Goal: Task Accomplishment & Management: Complete application form

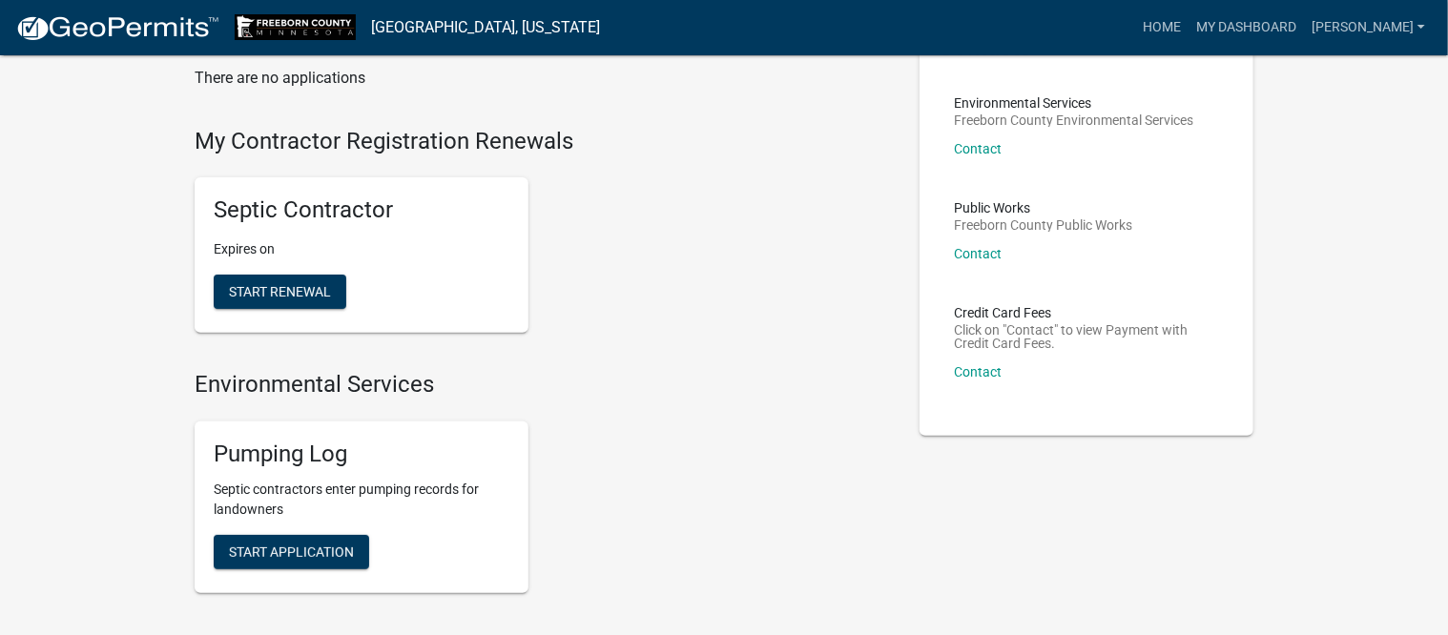
scroll to position [238, 0]
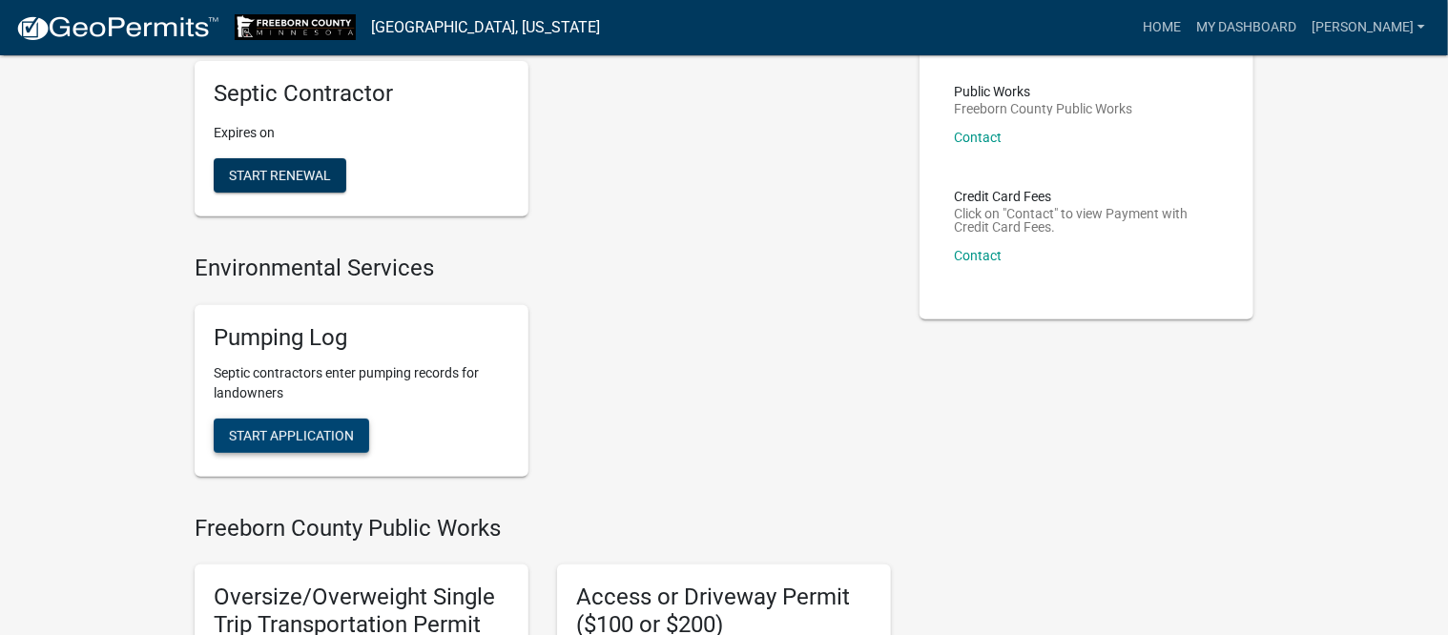
click at [299, 430] on span "Start Application" at bounding box center [291, 434] width 125 height 15
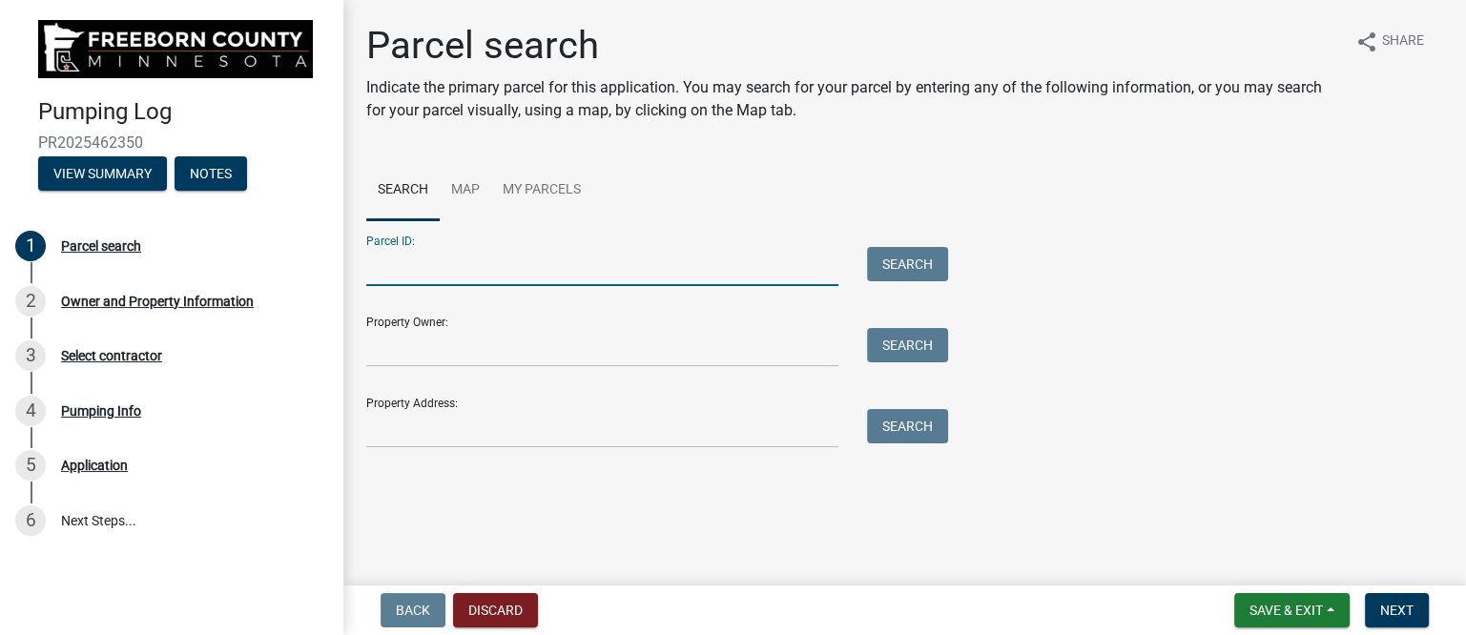
click at [435, 267] on input "Parcel ID:" at bounding box center [602, 266] width 472 height 39
click at [922, 258] on button "Search" at bounding box center [907, 264] width 81 height 34
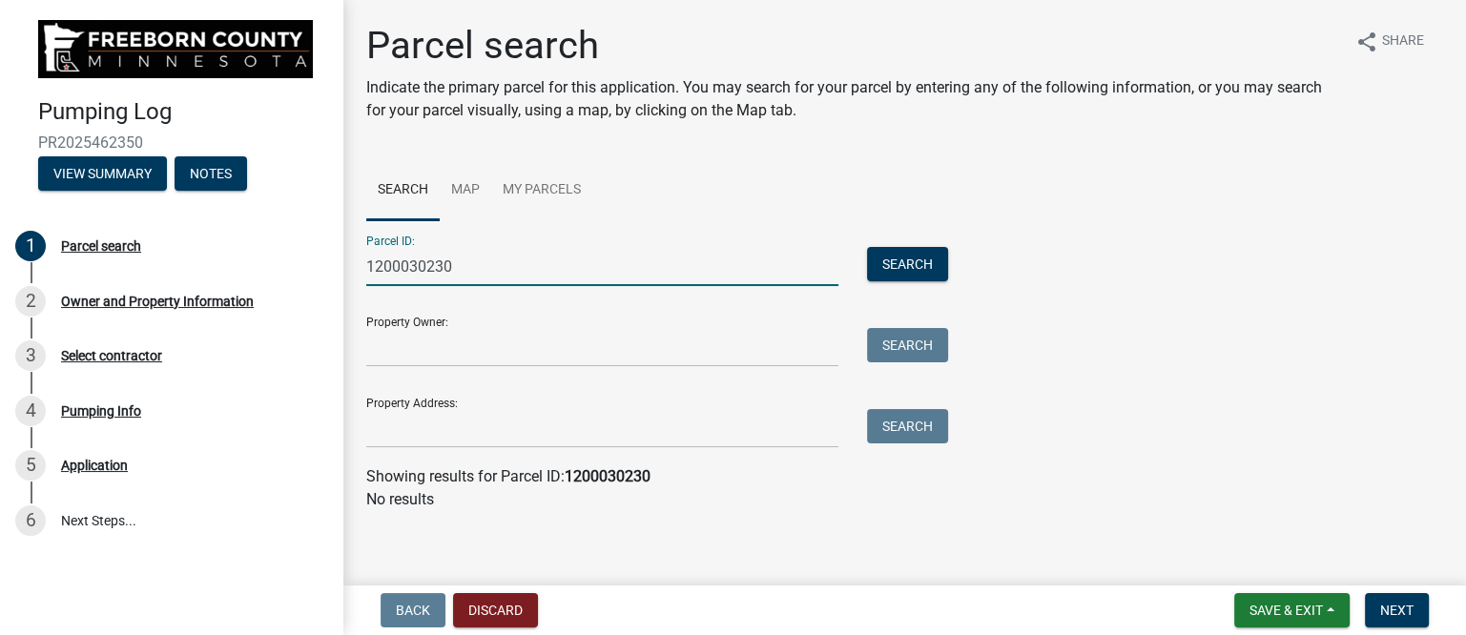
click at [398, 265] on input "1200030230" at bounding box center [602, 266] width 472 height 39
type input "120030230"
click at [877, 252] on button "Search" at bounding box center [907, 264] width 81 height 34
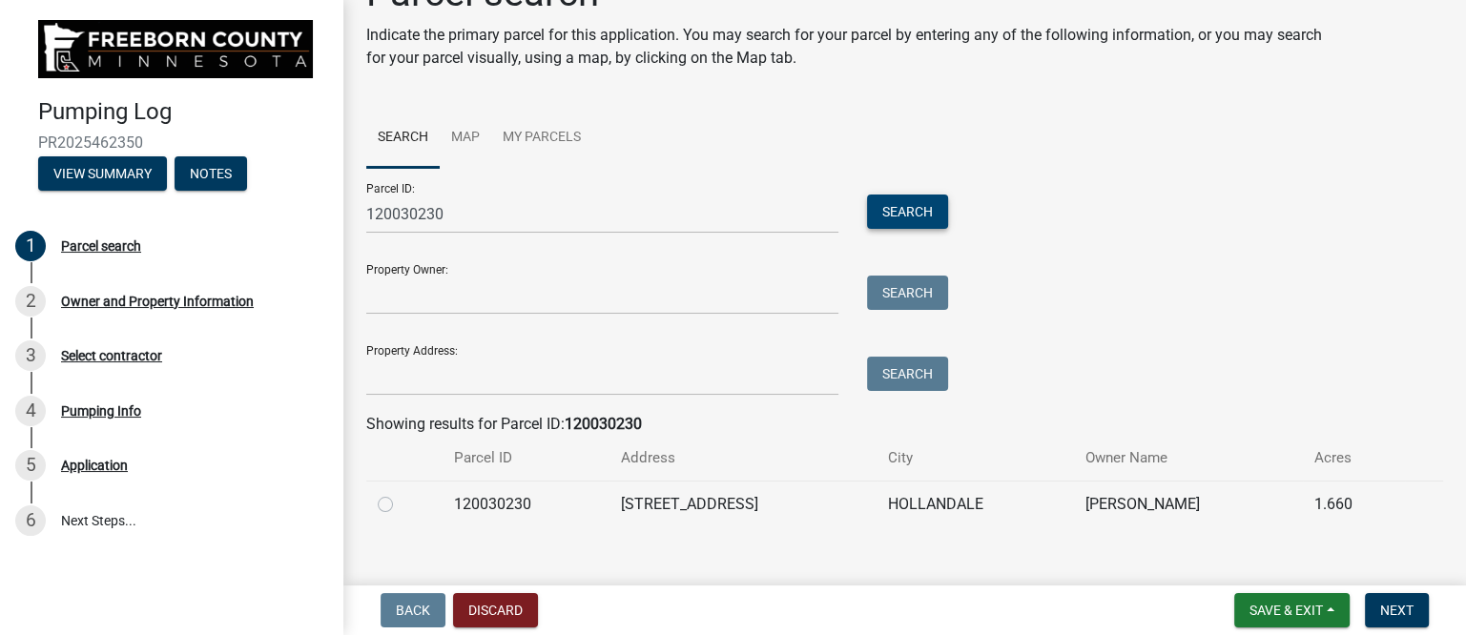
scroll to position [76, 0]
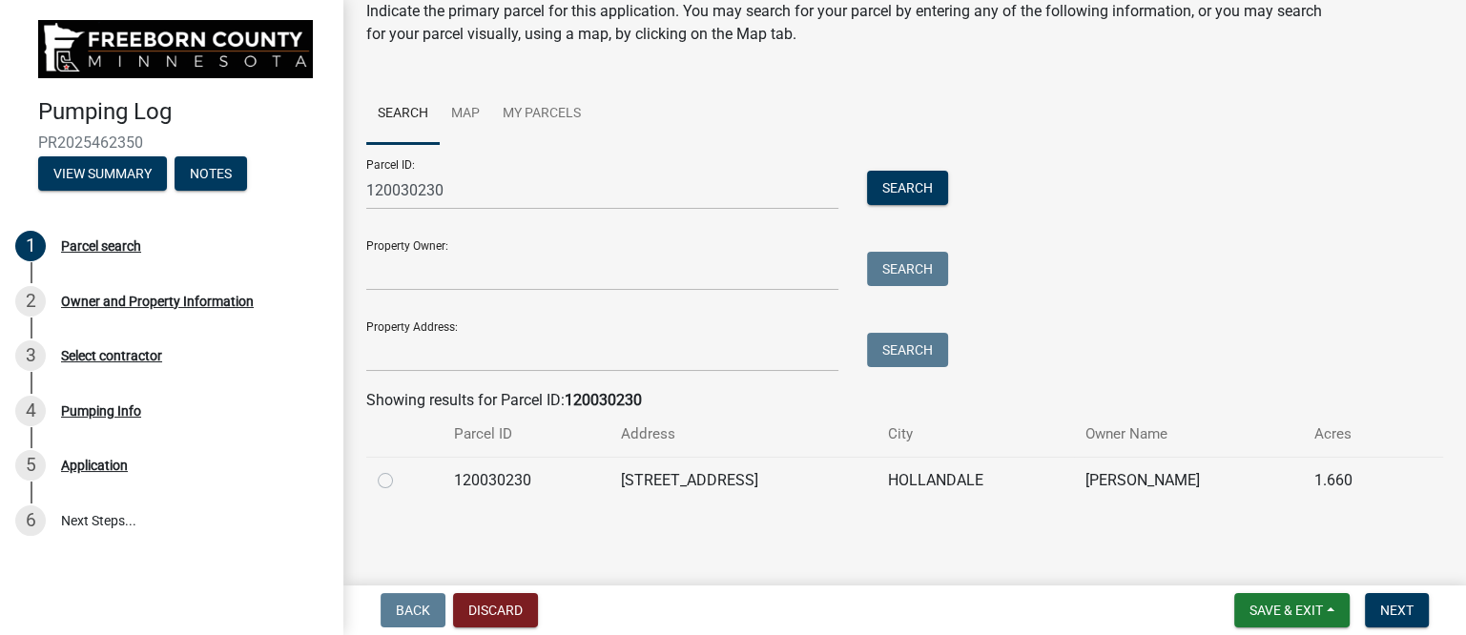
click at [401, 469] on label at bounding box center [401, 469] width 0 height 0
click at [401, 480] on input "radio" at bounding box center [407, 475] width 12 height 12
radio input "true"
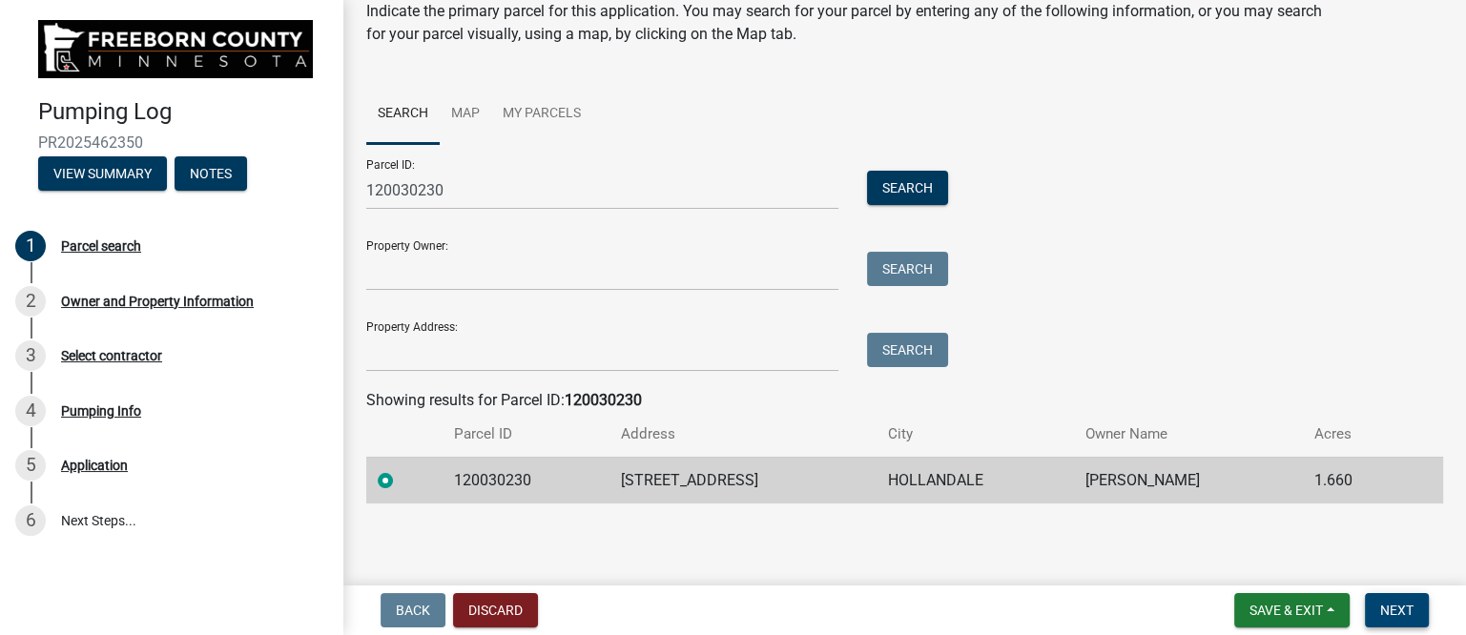
click at [1393, 607] on span "Next" at bounding box center [1396, 610] width 33 height 15
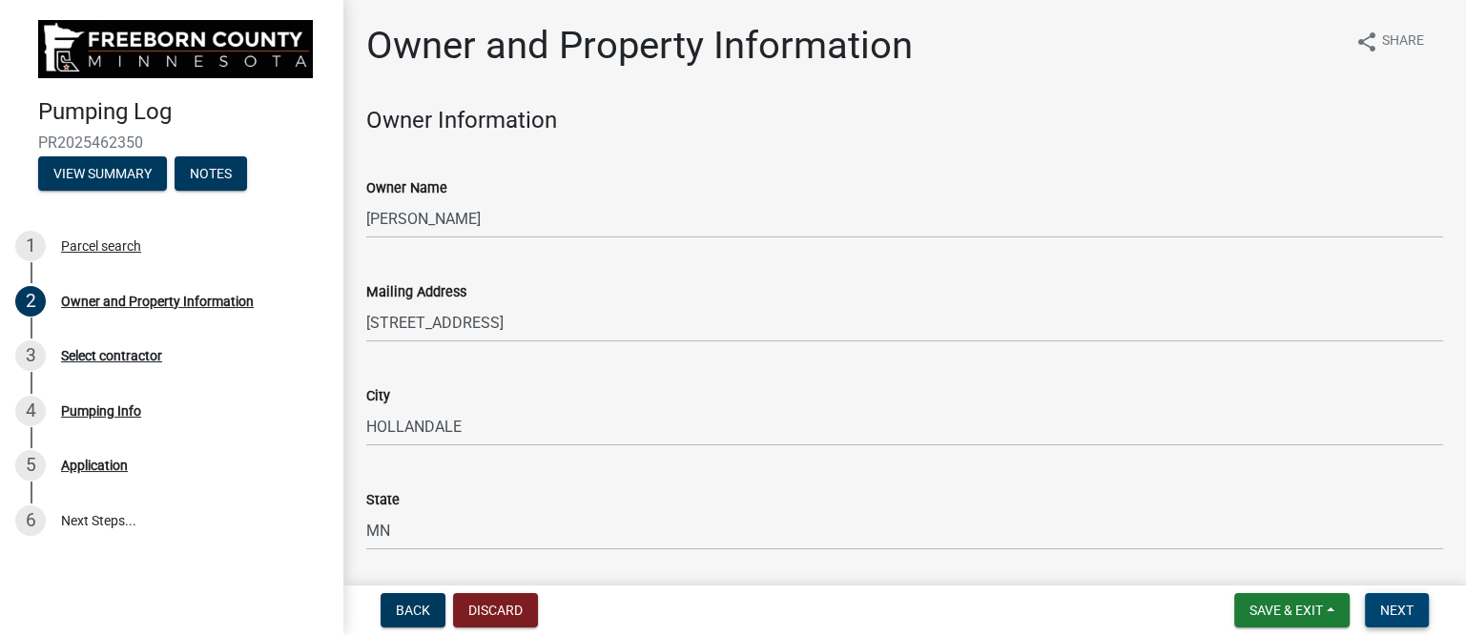
click at [1404, 603] on span "Next" at bounding box center [1396, 610] width 33 height 15
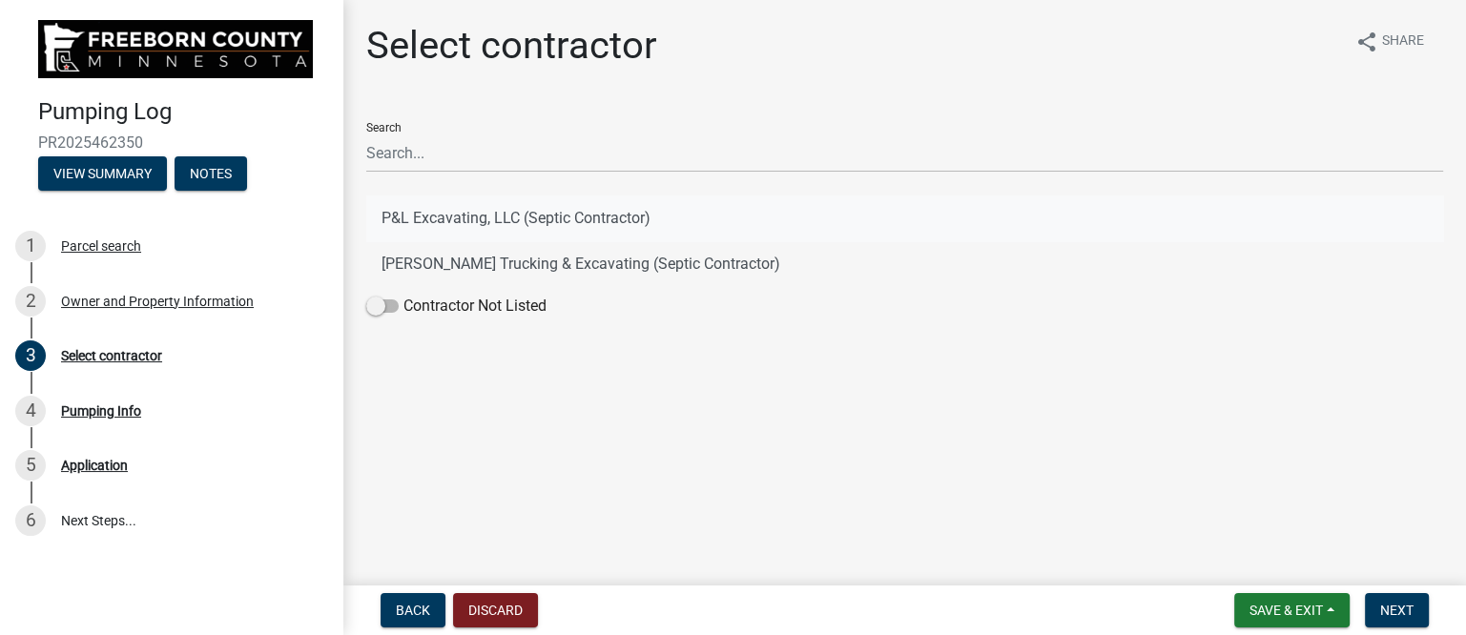
click at [465, 205] on button "P&L Excavating, LLC (Septic Contractor)" at bounding box center [904, 219] width 1077 height 46
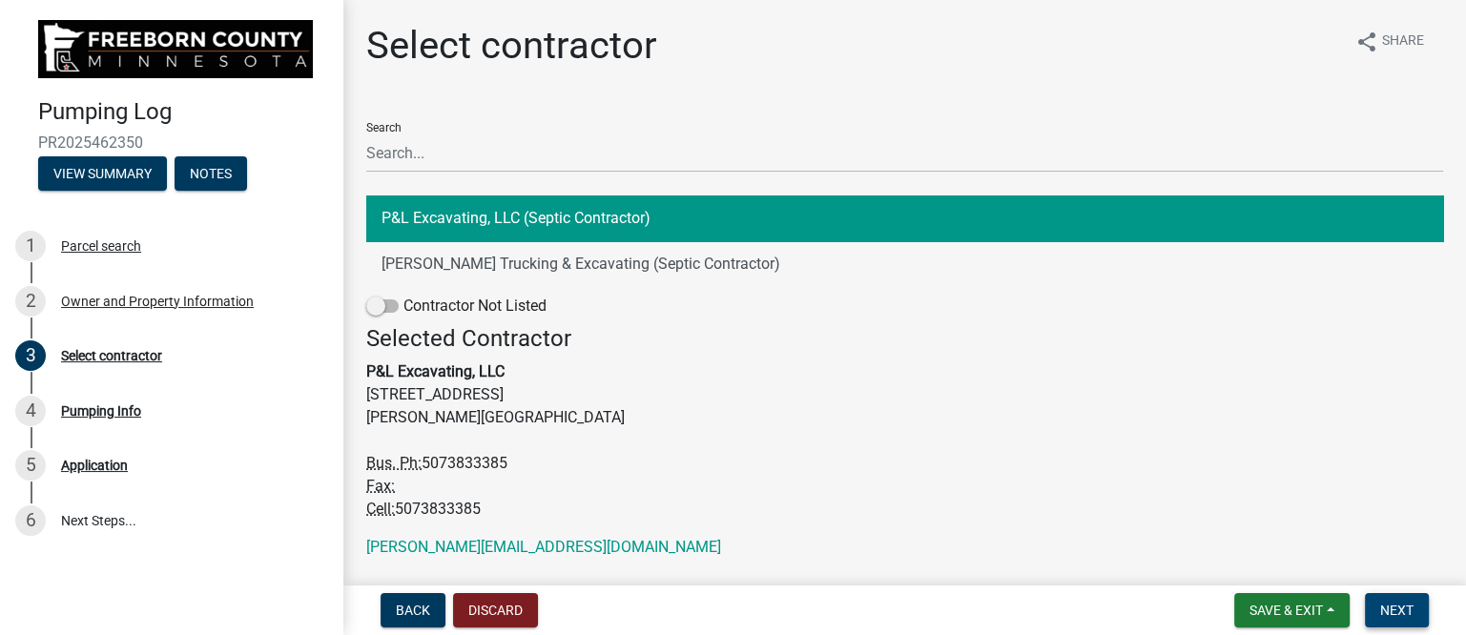
click at [1391, 606] on span "Next" at bounding box center [1396, 610] width 33 height 15
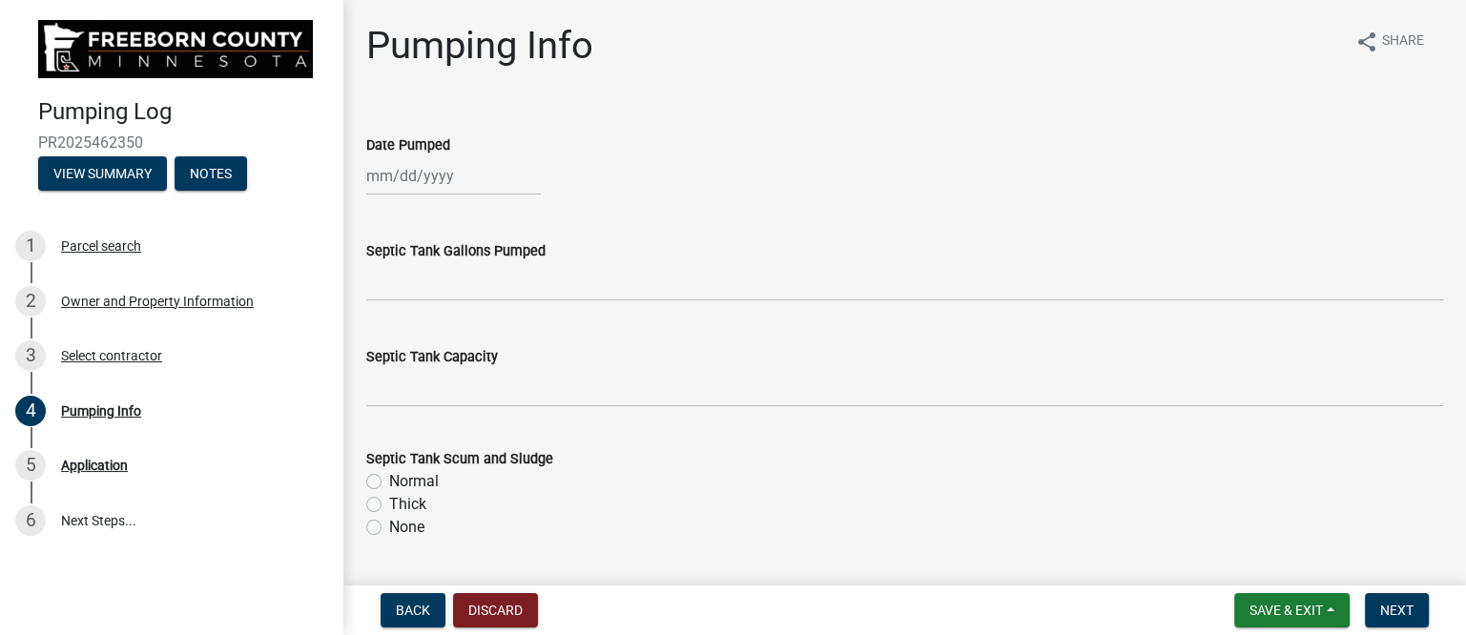
click at [412, 173] on div at bounding box center [453, 175] width 175 height 39
select select "8"
select select "2025"
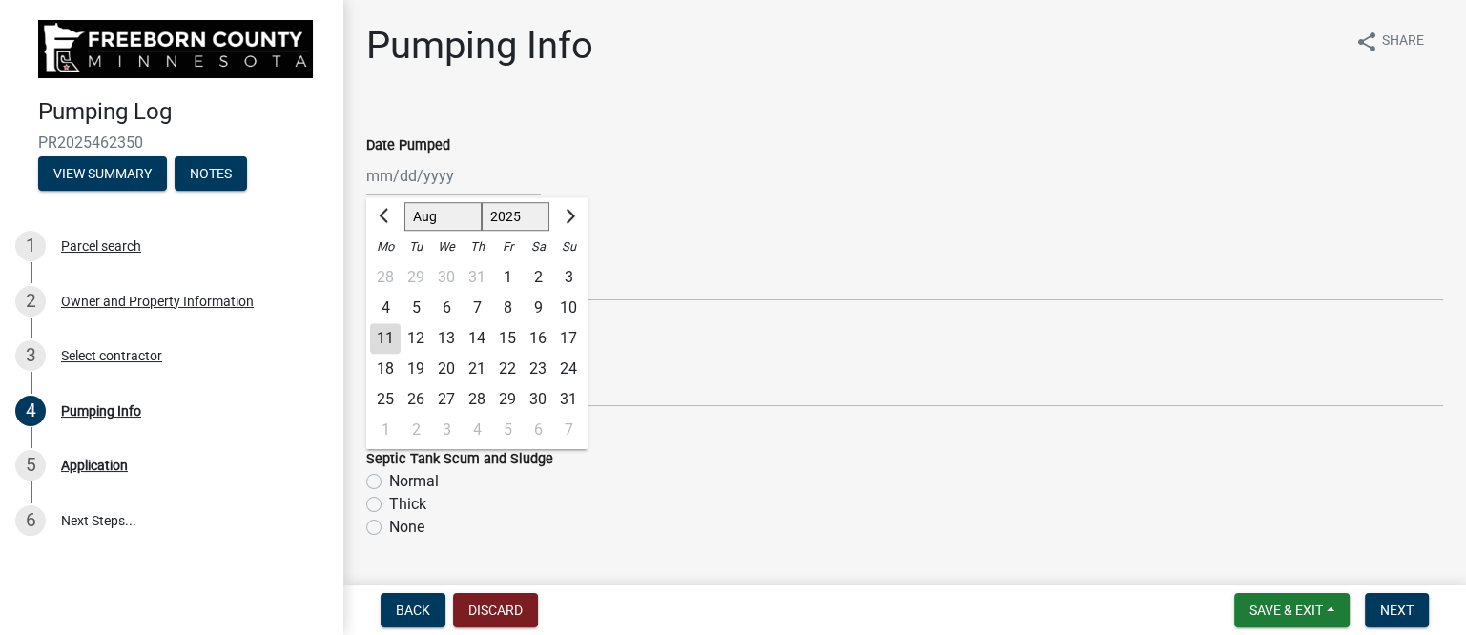
click at [505, 304] on div "8" at bounding box center [507, 308] width 31 height 31
type input "[DATE]"
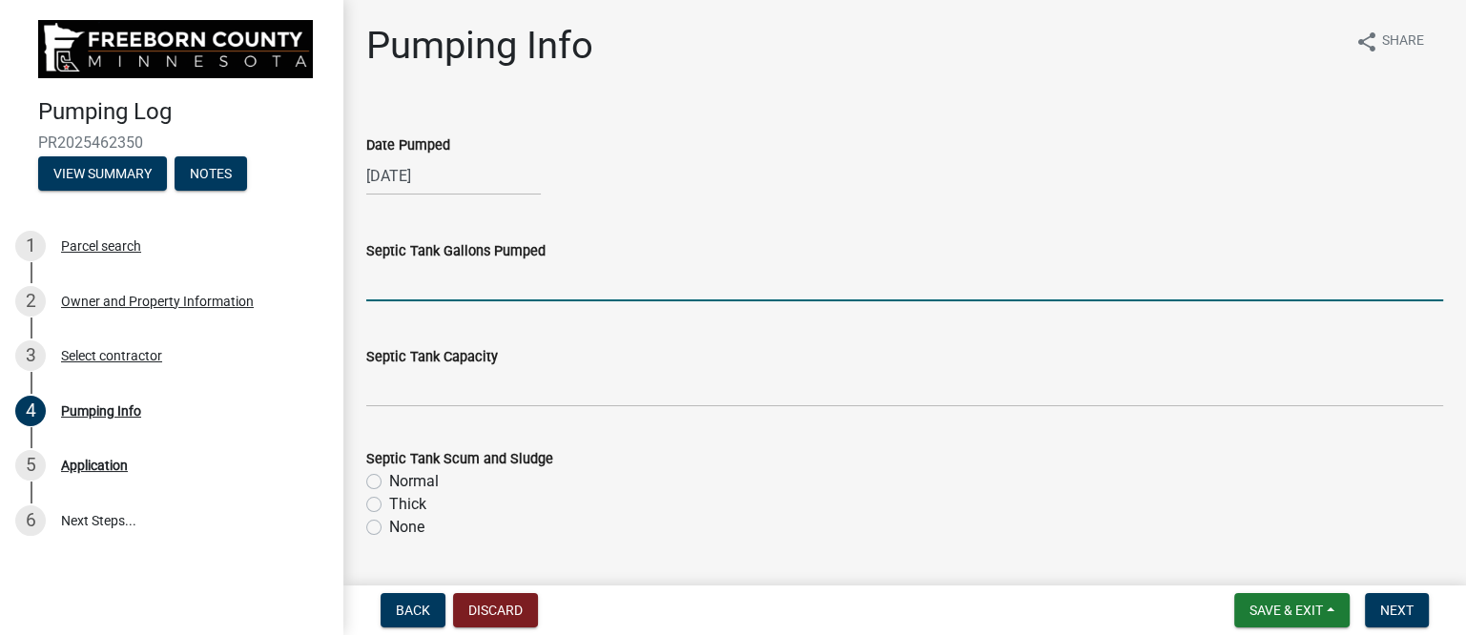
click at [425, 289] on input "text" at bounding box center [904, 281] width 1077 height 39
type input "2250"
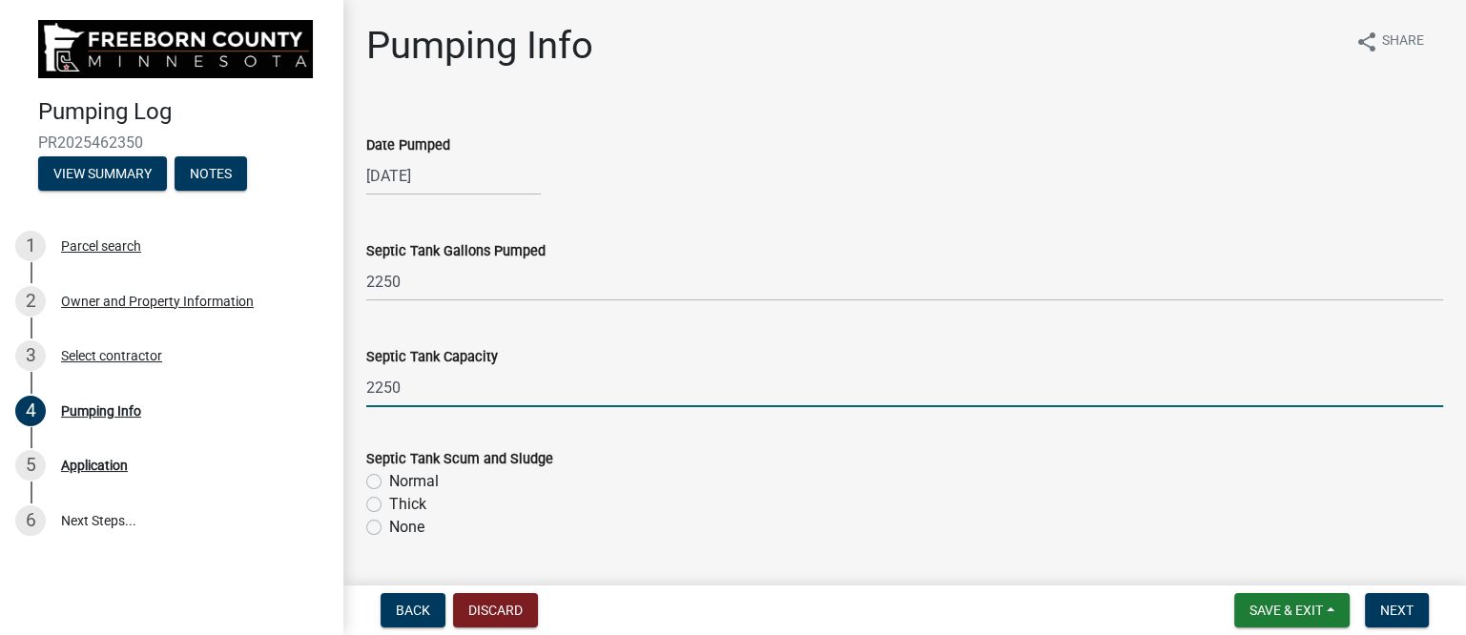
type input "2250"
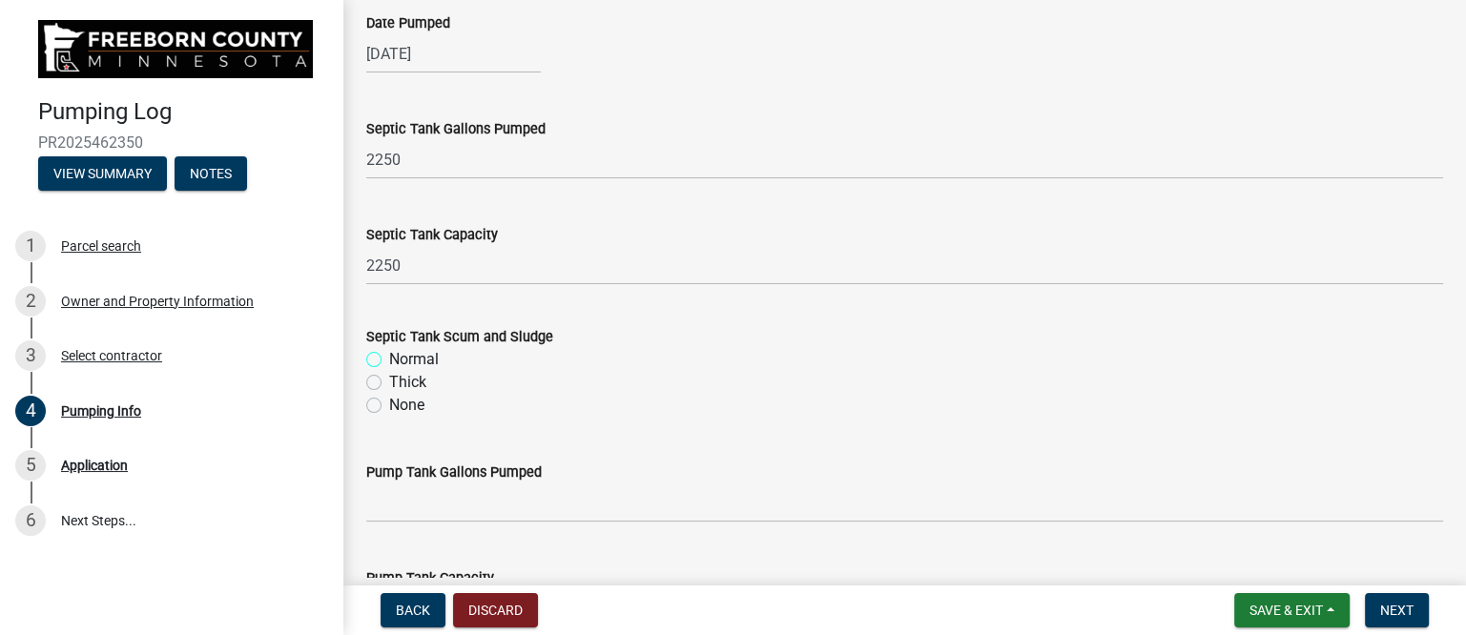
scroll to position [238, 0]
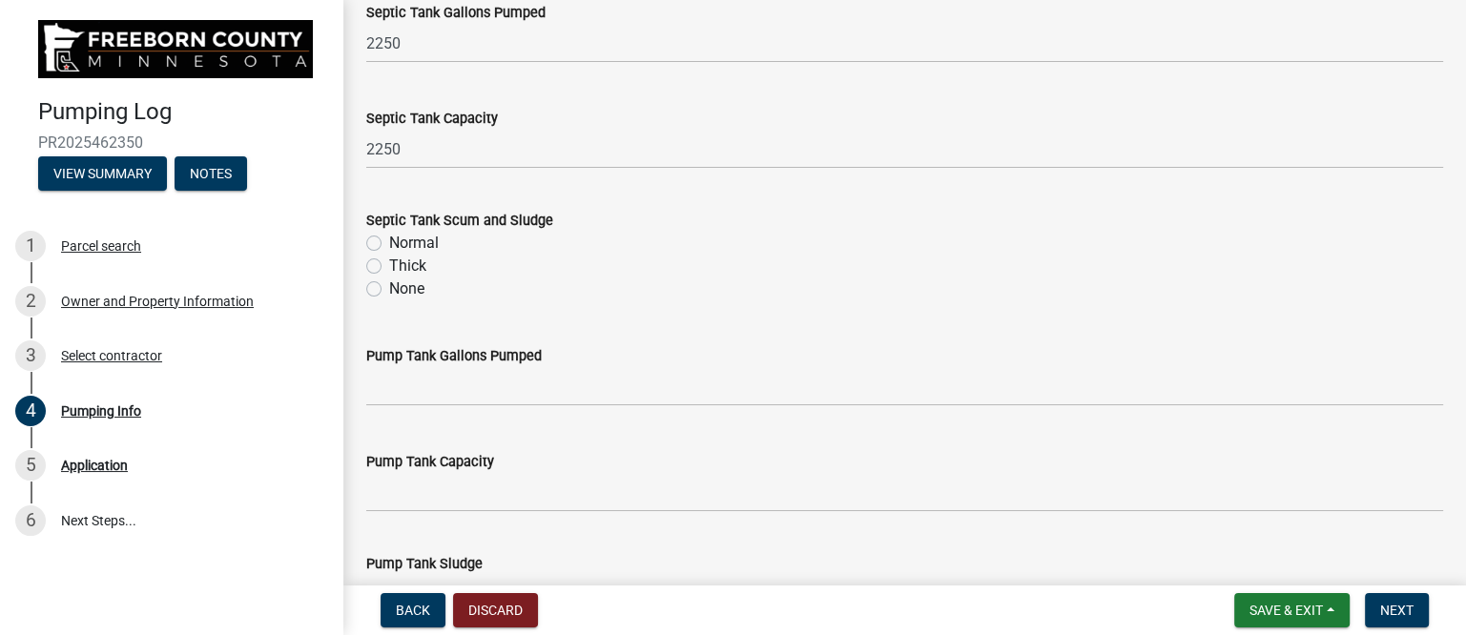
click at [408, 261] on label "Thick" at bounding box center [407, 266] width 37 height 23
click at [402, 261] on input "Thick" at bounding box center [395, 261] width 12 height 12
radio input "true"
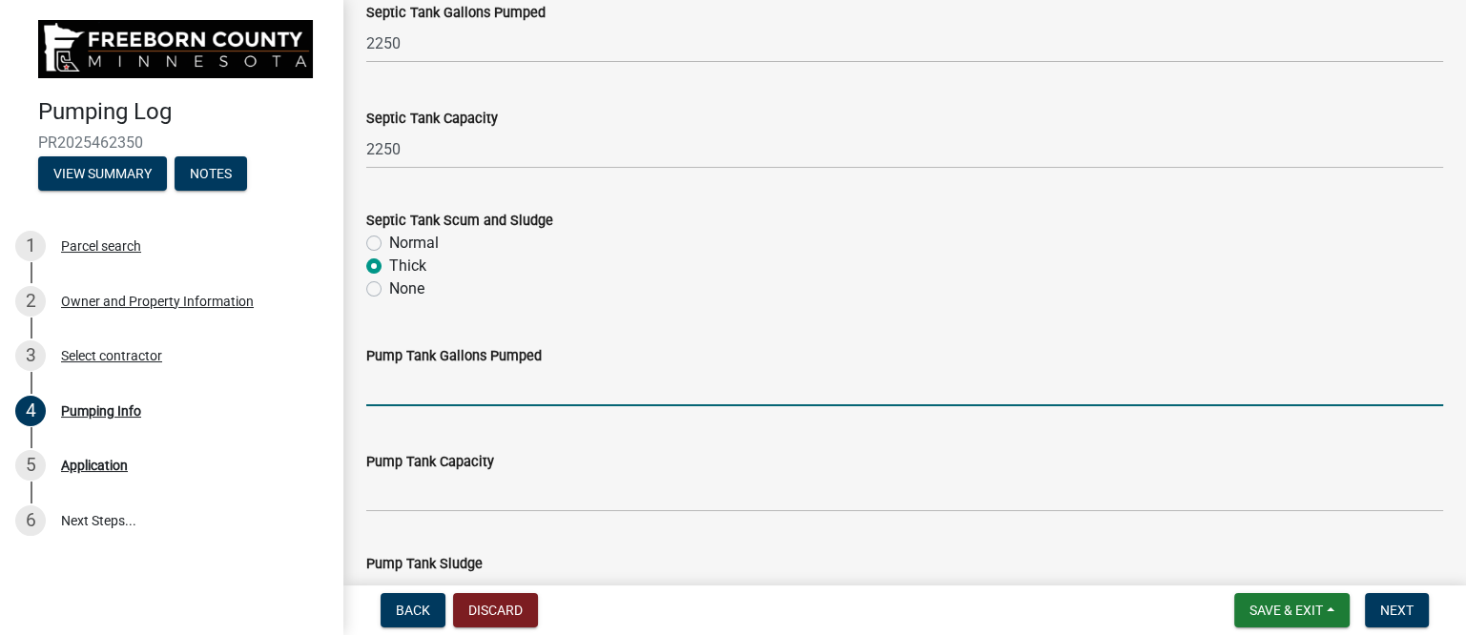
click at [489, 389] on input "text" at bounding box center [904, 386] width 1077 height 39
type input "200"
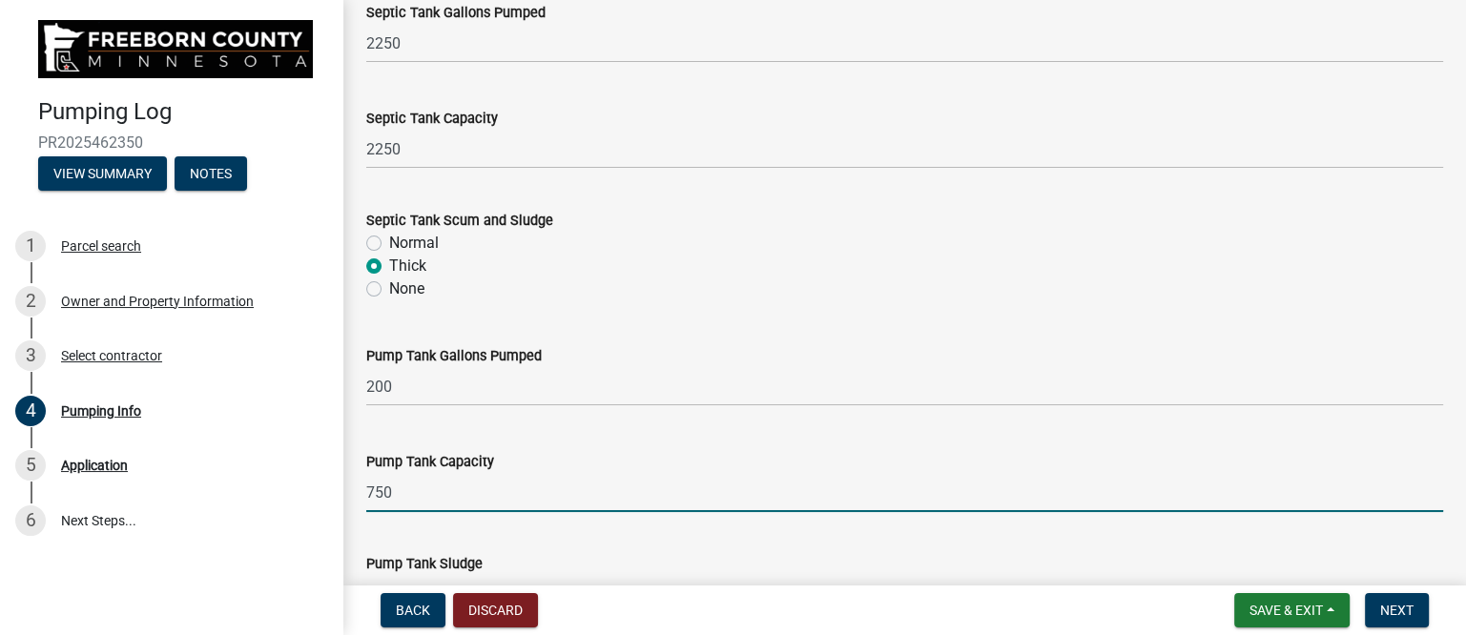
type input "750"
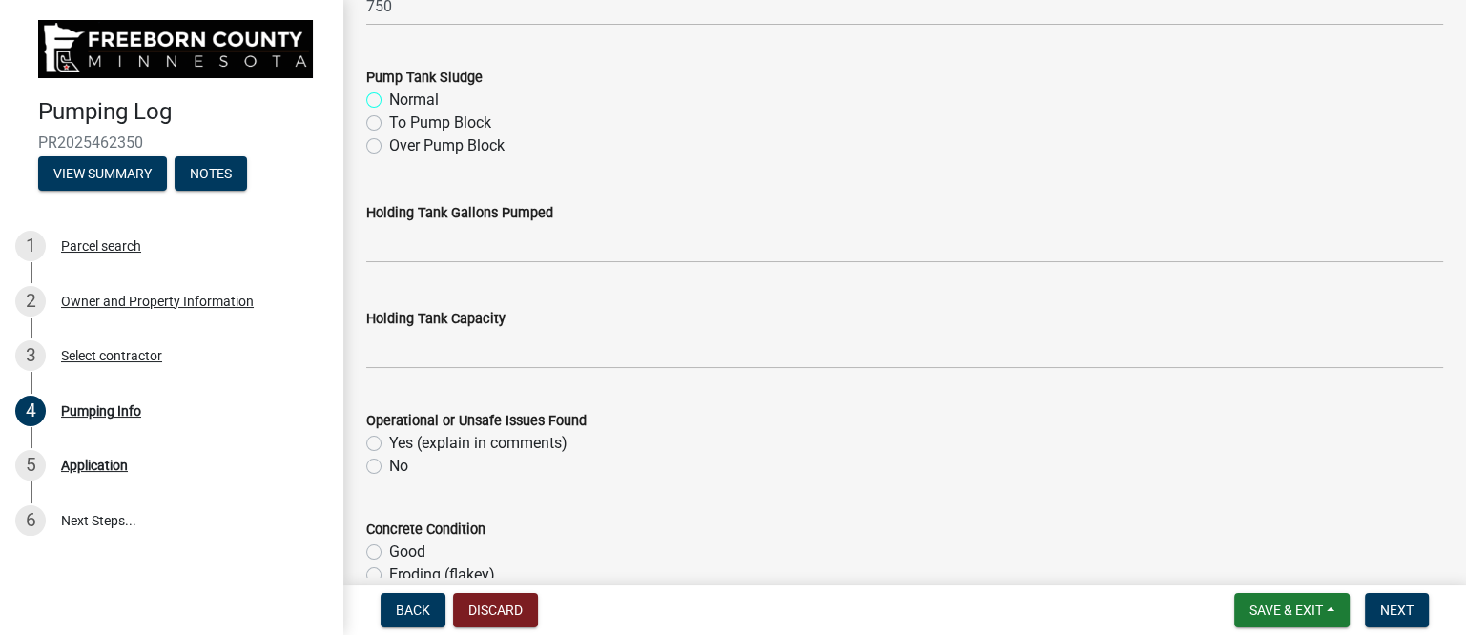
scroll to position [725, 0]
click at [423, 98] on label "Normal" at bounding box center [414, 100] width 50 height 23
click at [402, 98] on input "Normal" at bounding box center [395, 95] width 12 height 12
radio input "true"
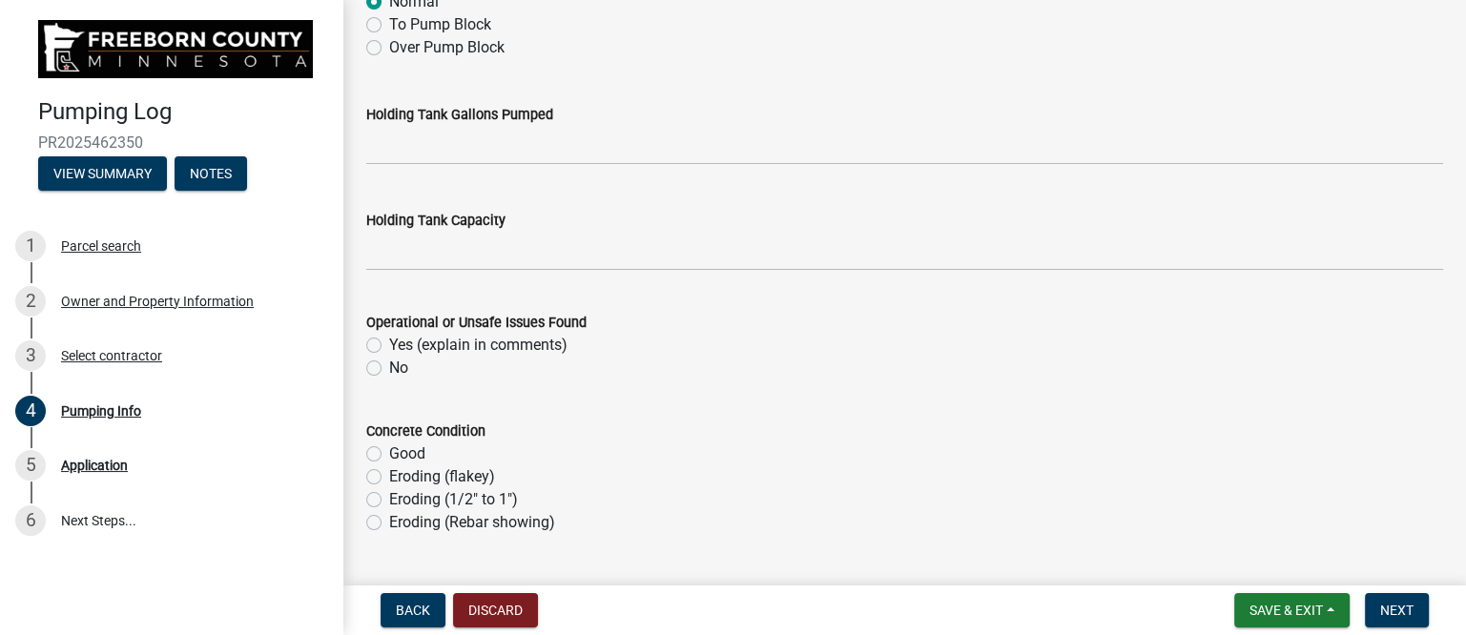
scroll to position [844, 0]
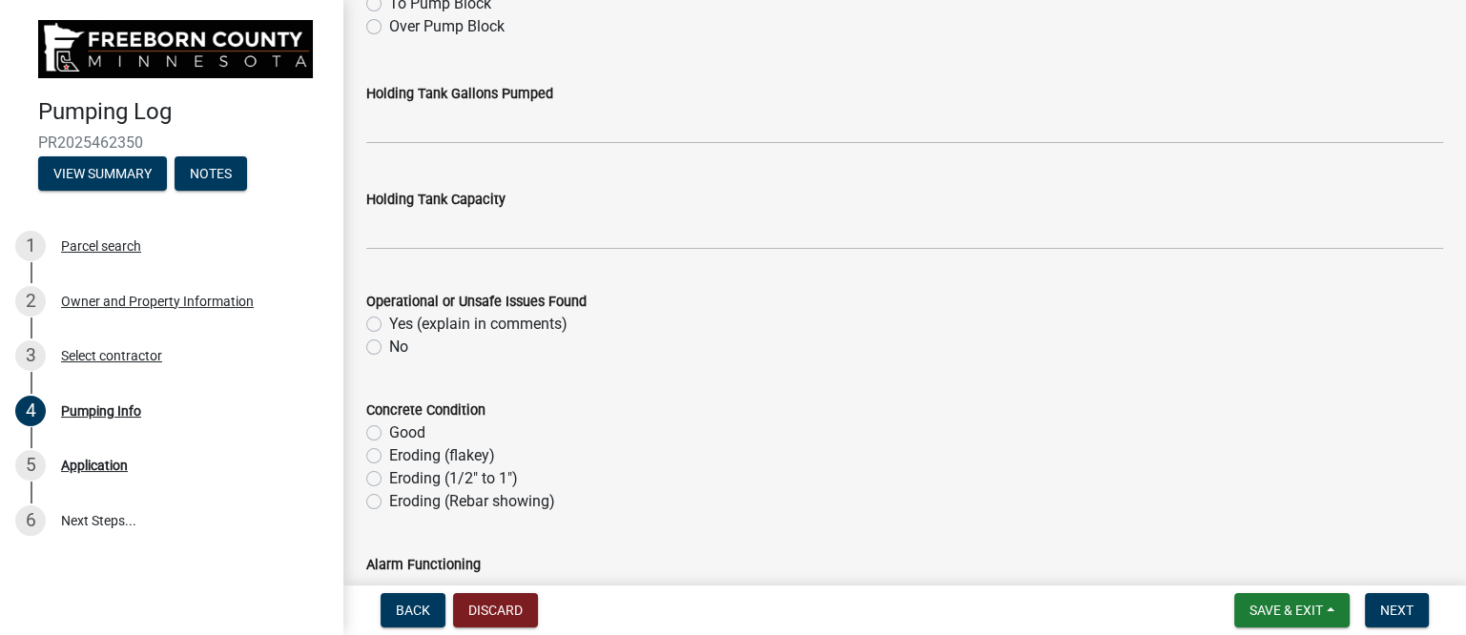
click at [389, 340] on label "No" at bounding box center [398, 347] width 19 height 23
click at [389, 340] on input "No" at bounding box center [395, 342] width 12 height 12
radio input "true"
click at [389, 432] on label "Good" at bounding box center [407, 433] width 36 height 23
click at [389, 432] on input "Good" at bounding box center [395, 428] width 12 height 12
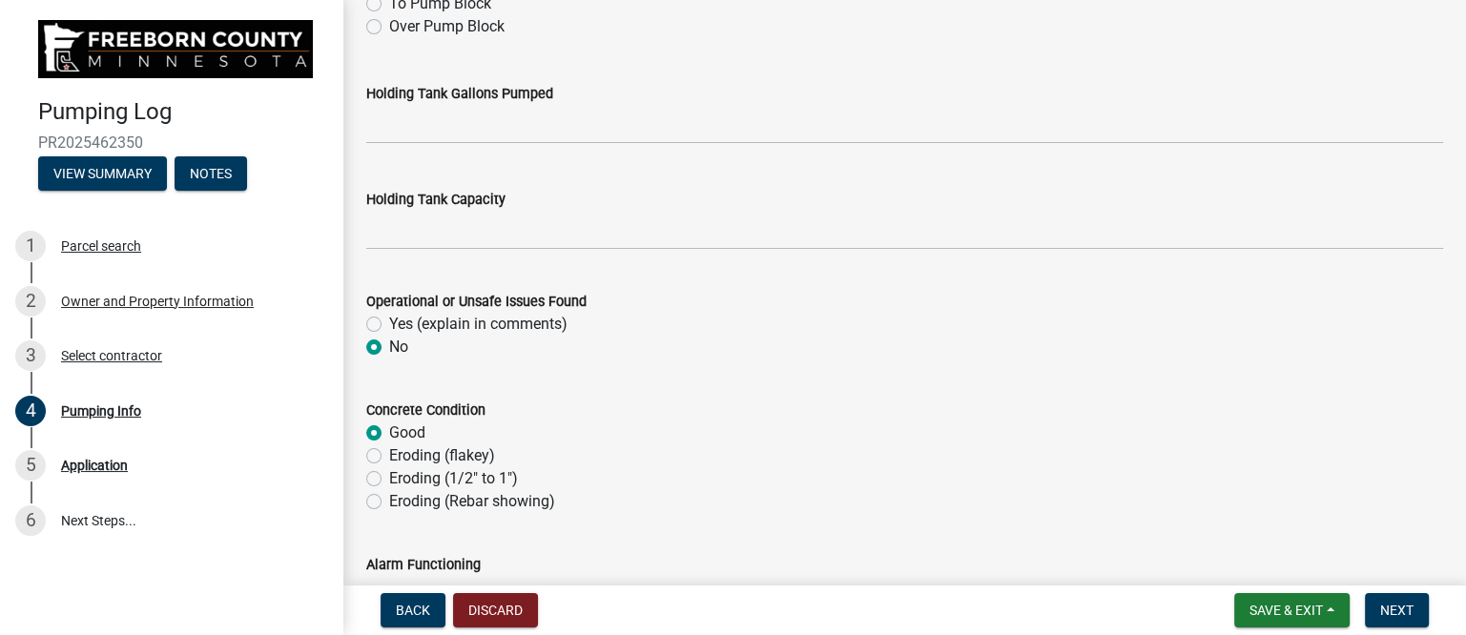
radio input "true"
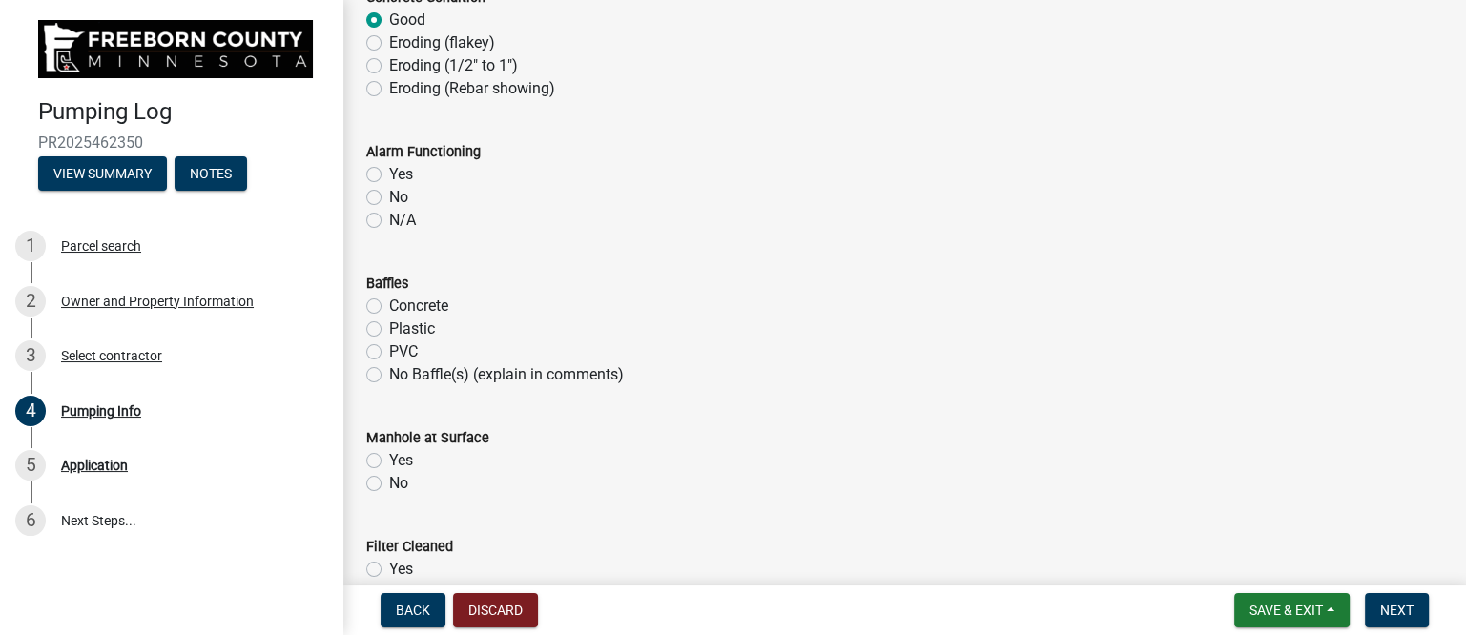
scroll to position [1321, 0]
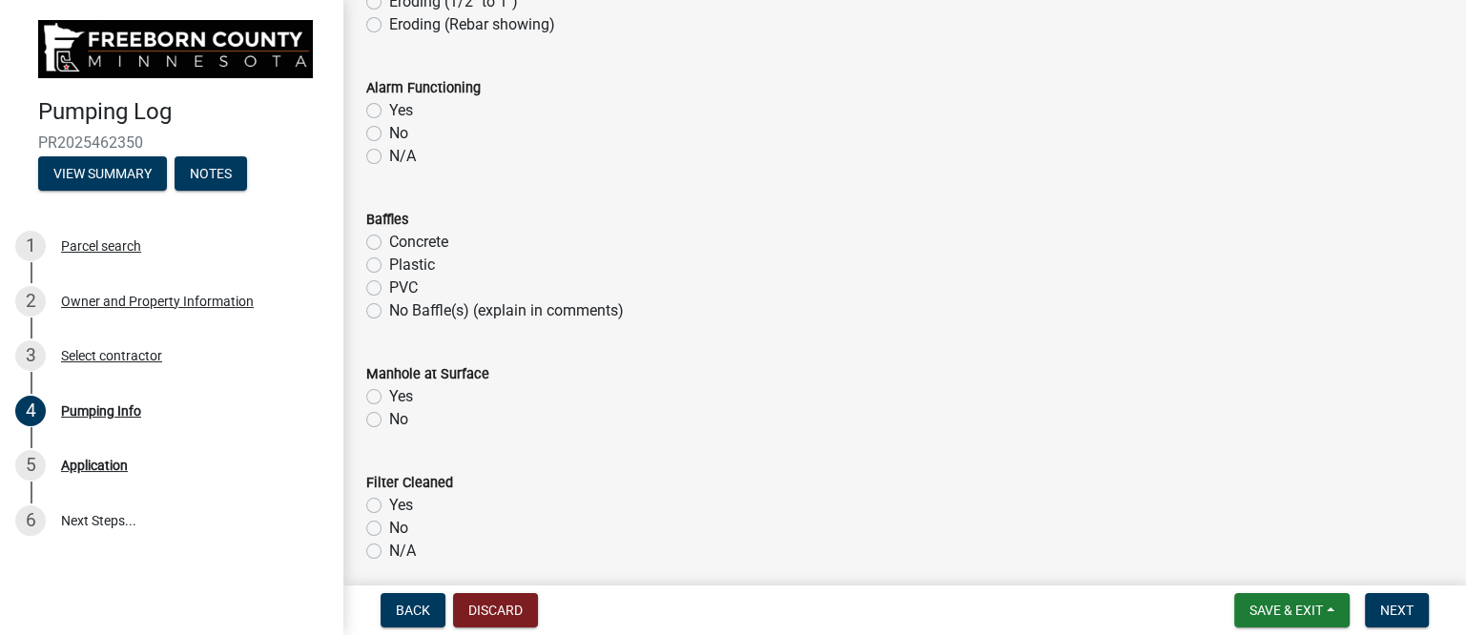
click at [389, 107] on label "Yes" at bounding box center [401, 110] width 24 height 23
click at [389, 107] on input "Yes" at bounding box center [395, 105] width 12 height 12
radio input "true"
click at [389, 266] on label "Plastic" at bounding box center [412, 265] width 46 height 23
click at [389, 266] on input "Plastic" at bounding box center [395, 260] width 12 height 12
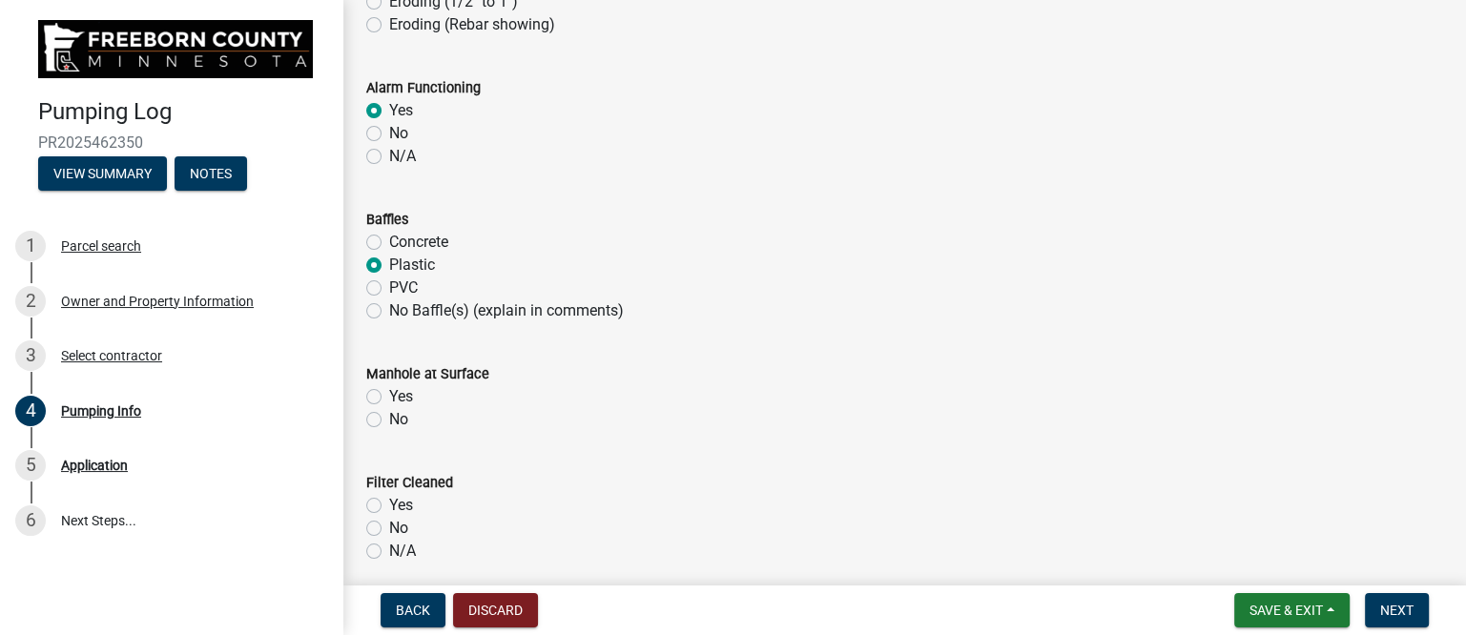
radio input "true"
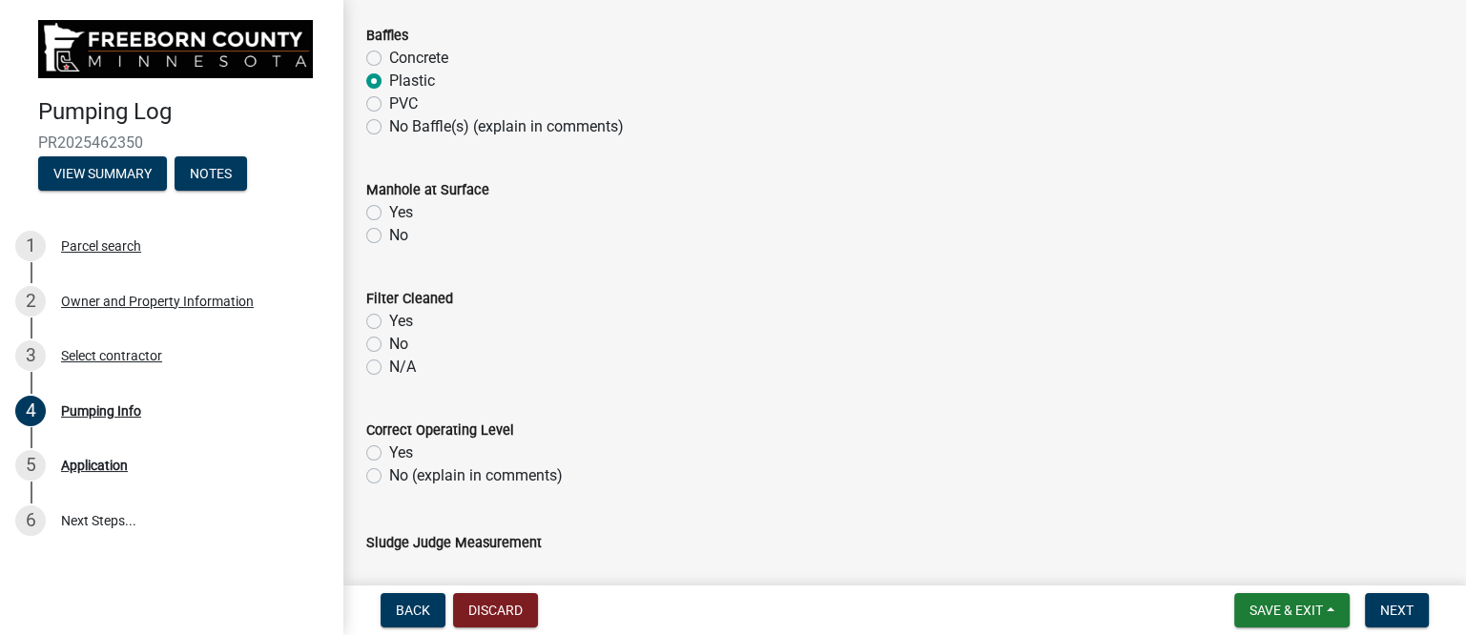
scroll to position [1559, 0]
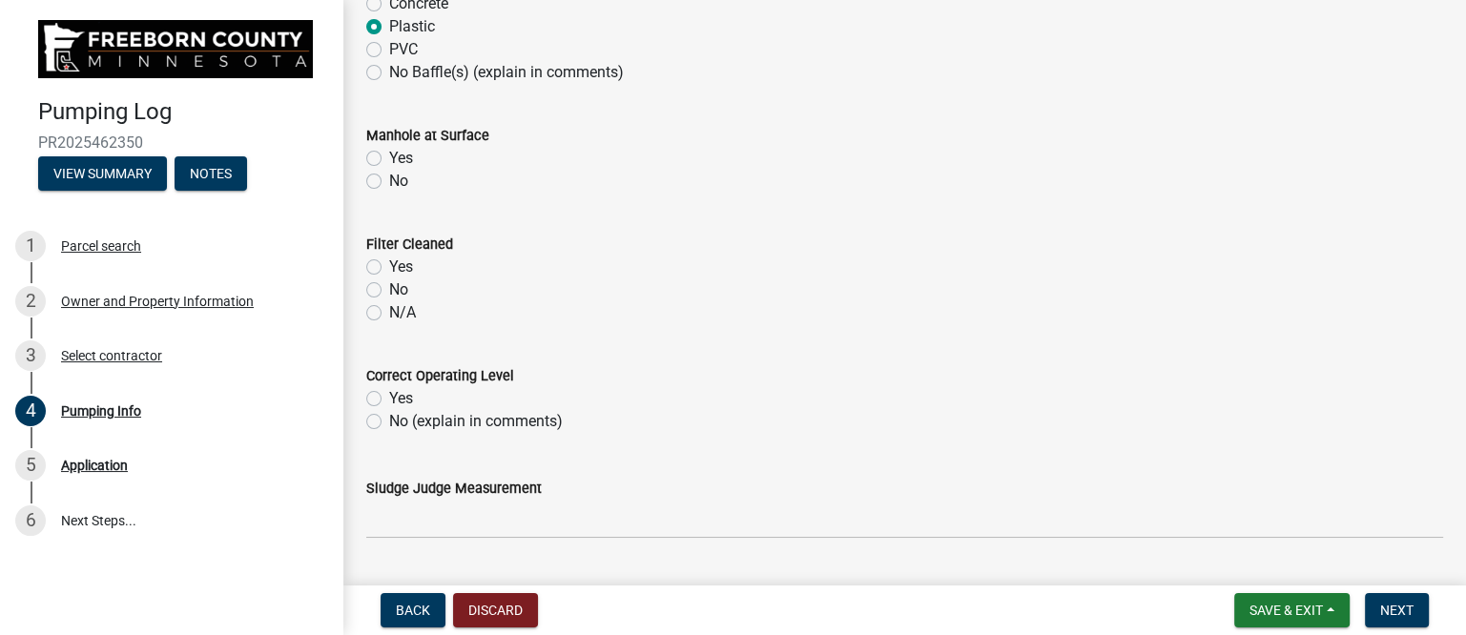
click at [389, 155] on label "Yes" at bounding box center [401, 158] width 24 height 23
click at [389, 155] on input "Yes" at bounding box center [395, 153] width 12 height 12
radio input "true"
click at [389, 270] on label "Yes" at bounding box center [401, 267] width 24 height 23
click at [389, 268] on input "Yes" at bounding box center [395, 262] width 12 height 12
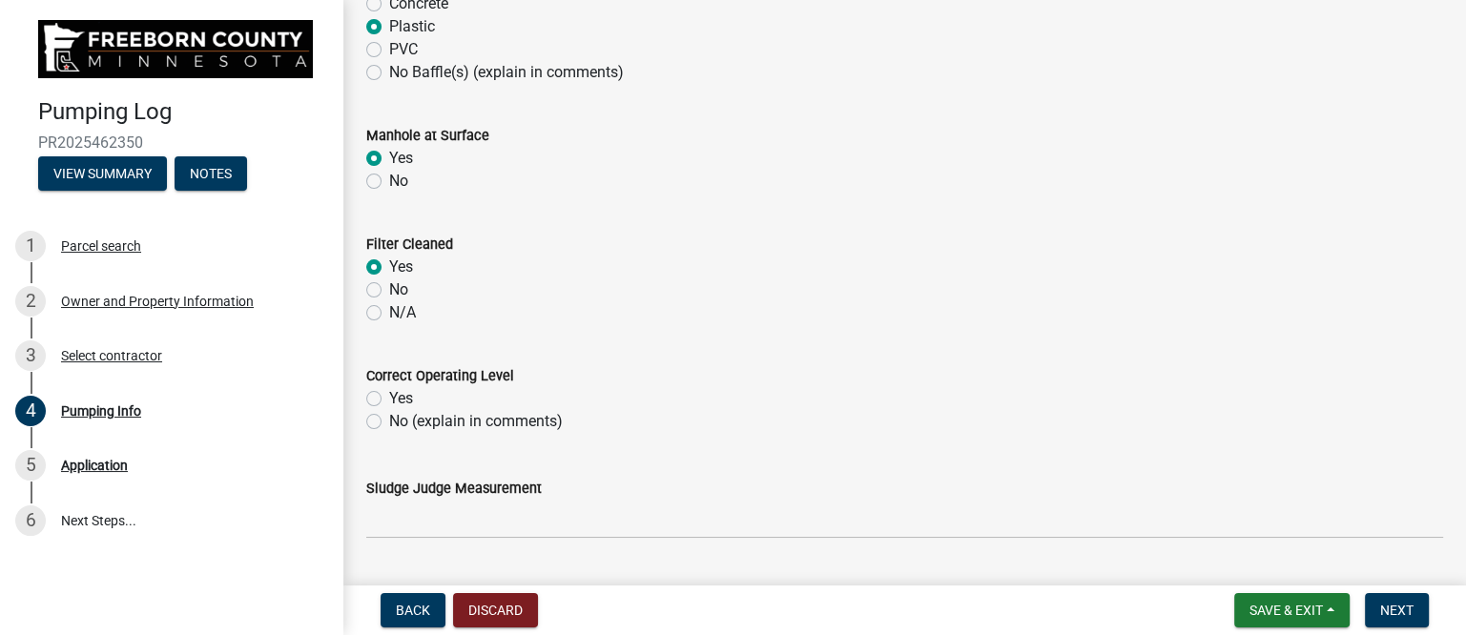
radio input "true"
click at [389, 413] on label "No (explain in comments)" at bounding box center [476, 421] width 174 height 23
click at [389, 413] on input "No (explain in comments)" at bounding box center [395, 416] width 12 height 12
radio input "true"
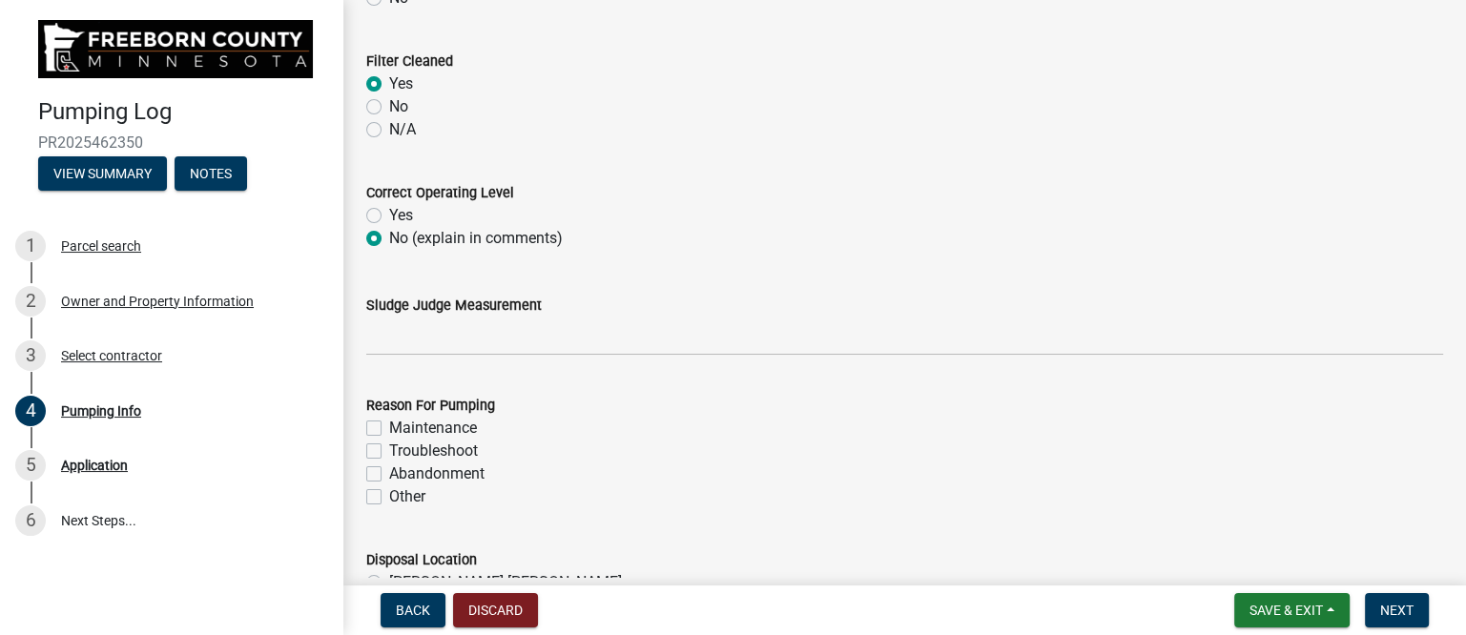
scroll to position [1798, 0]
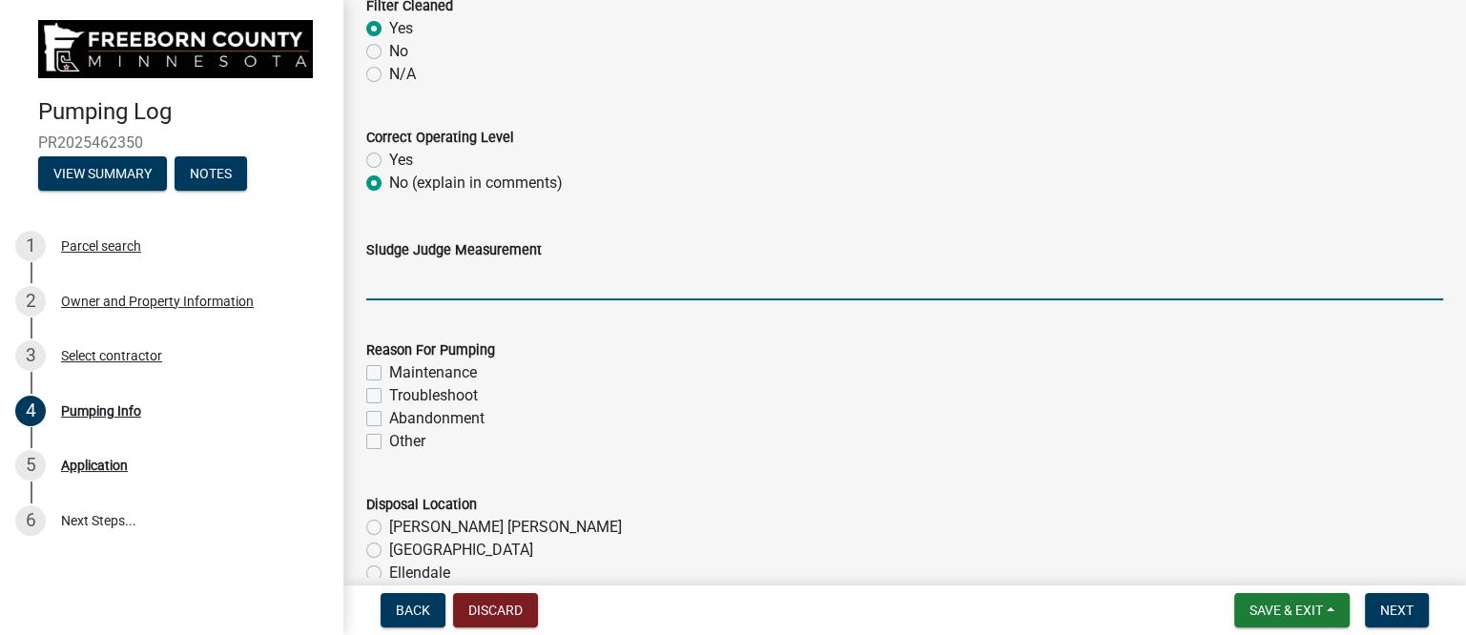
click at [484, 279] on input "Sludge Judge Measurement" at bounding box center [904, 280] width 1077 height 39
type input "Septic: scum 0" sludge 16" Pump: sludge 1""
click at [462, 373] on label "Maintenance" at bounding box center [433, 372] width 88 height 23
click at [402, 373] on input "Maintenance" at bounding box center [395, 367] width 12 height 12
checkbox input "true"
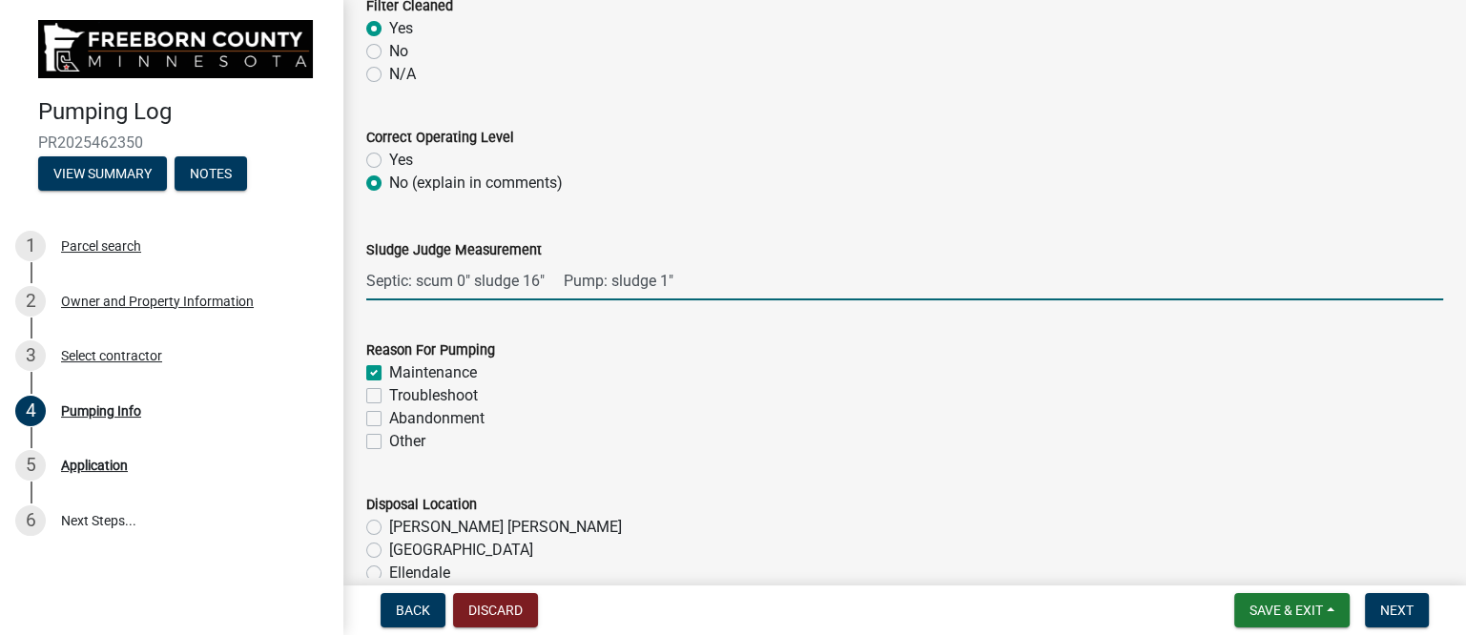
checkbox input "false"
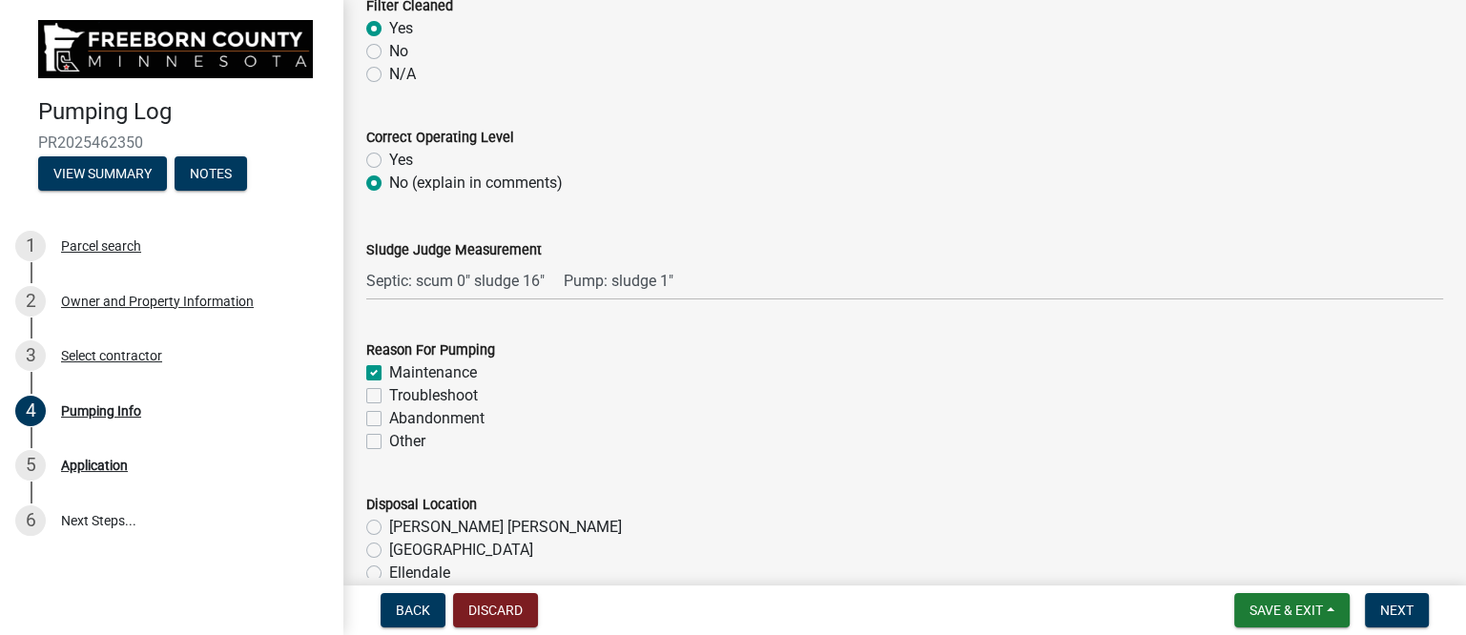
click at [402, 434] on label "Other" at bounding box center [407, 441] width 36 height 23
click at [402, 434] on input "Other" at bounding box center [395, 436] width 12 height 12
checkbox input "true"
checkbox input "false"
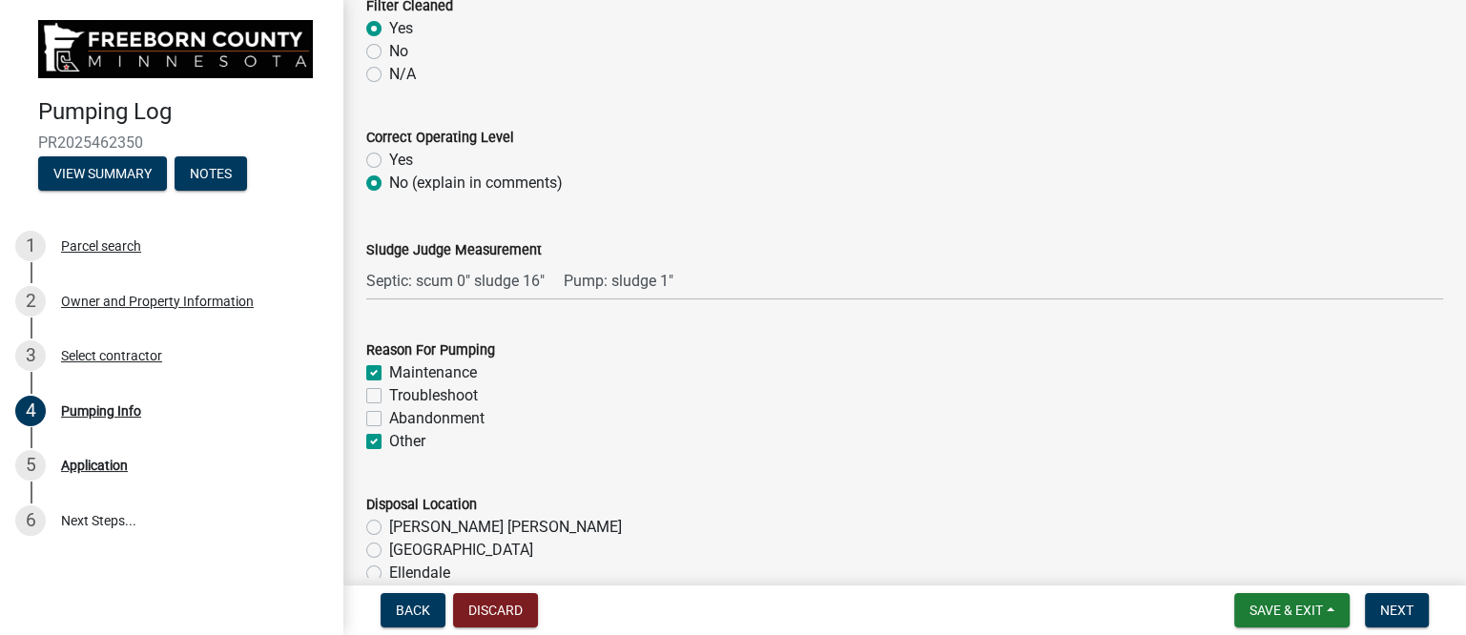
checkbox input "false"
checkbox input "true"
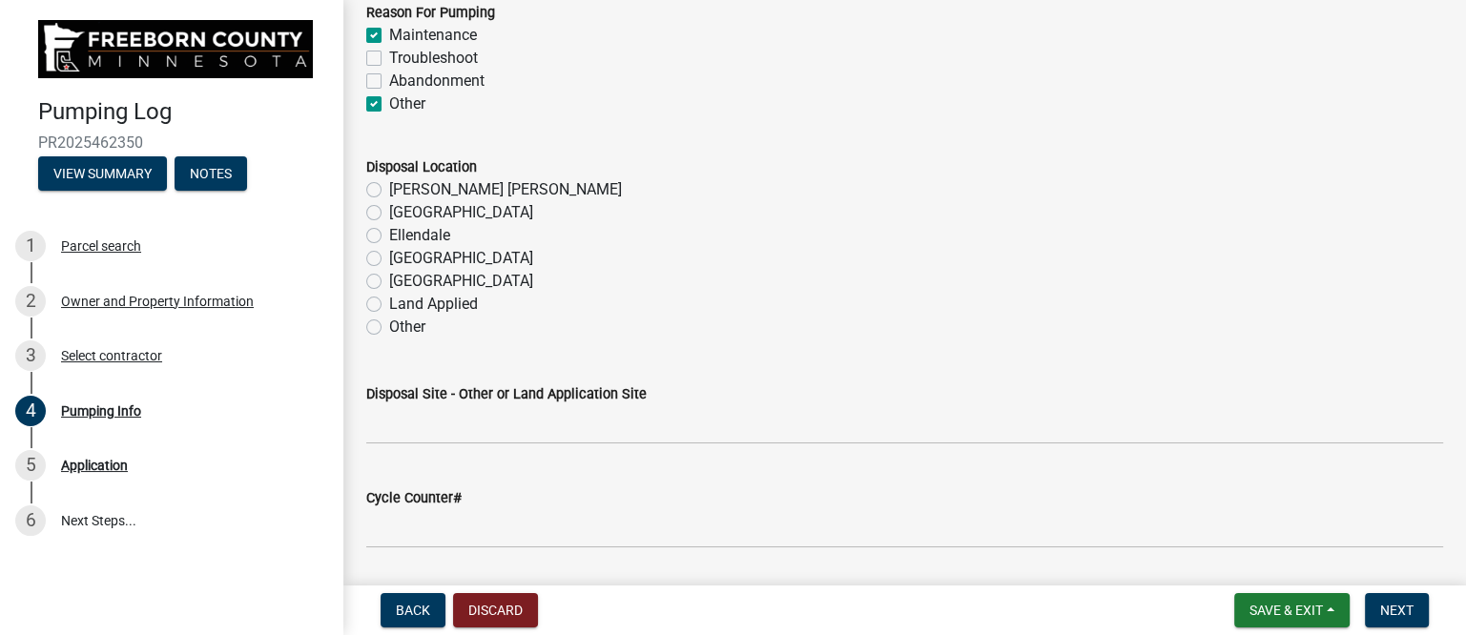
scroll to position [2155, 0]
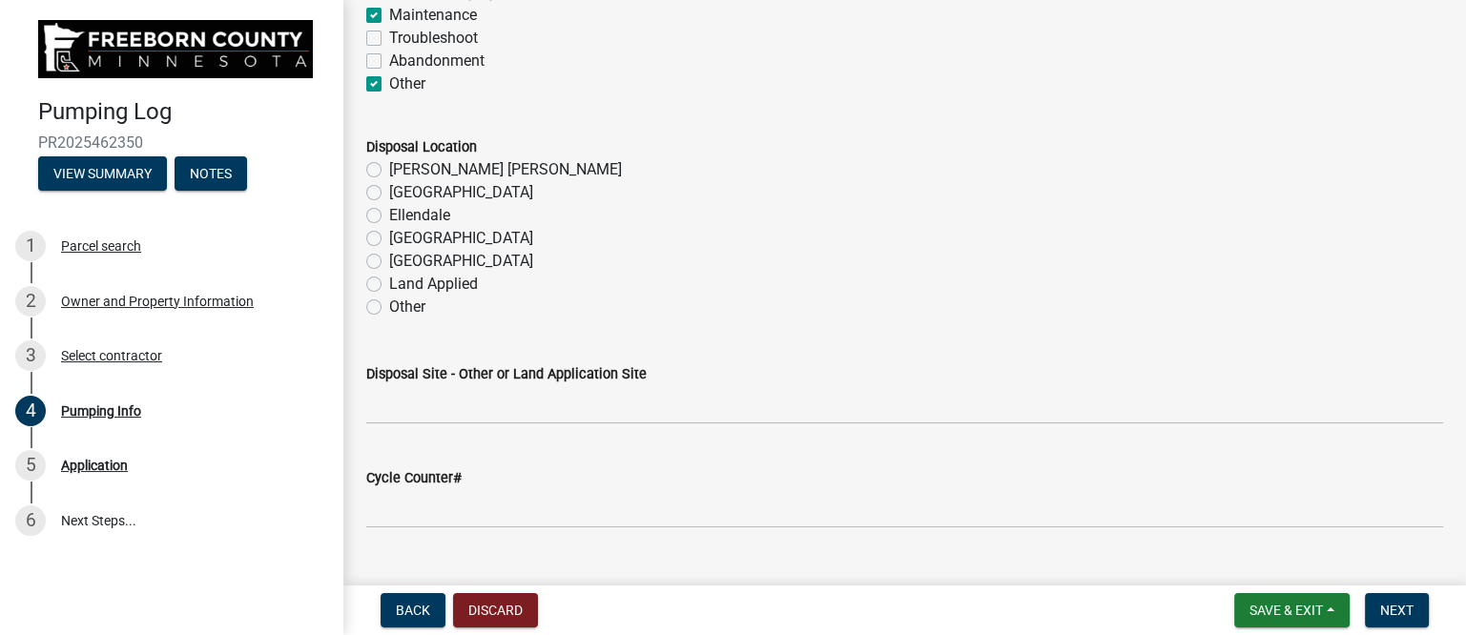
click at [423, 170] on label "[PERSON_NAME] [PERSON_NAME]" at bounding box center [505, 169] width 233 height 23
click at [402, 170] on input "[PERSON_NAME] [PERSON_NAME]" at bounding box center [395, 164] width 12 height 12
radio input "true"
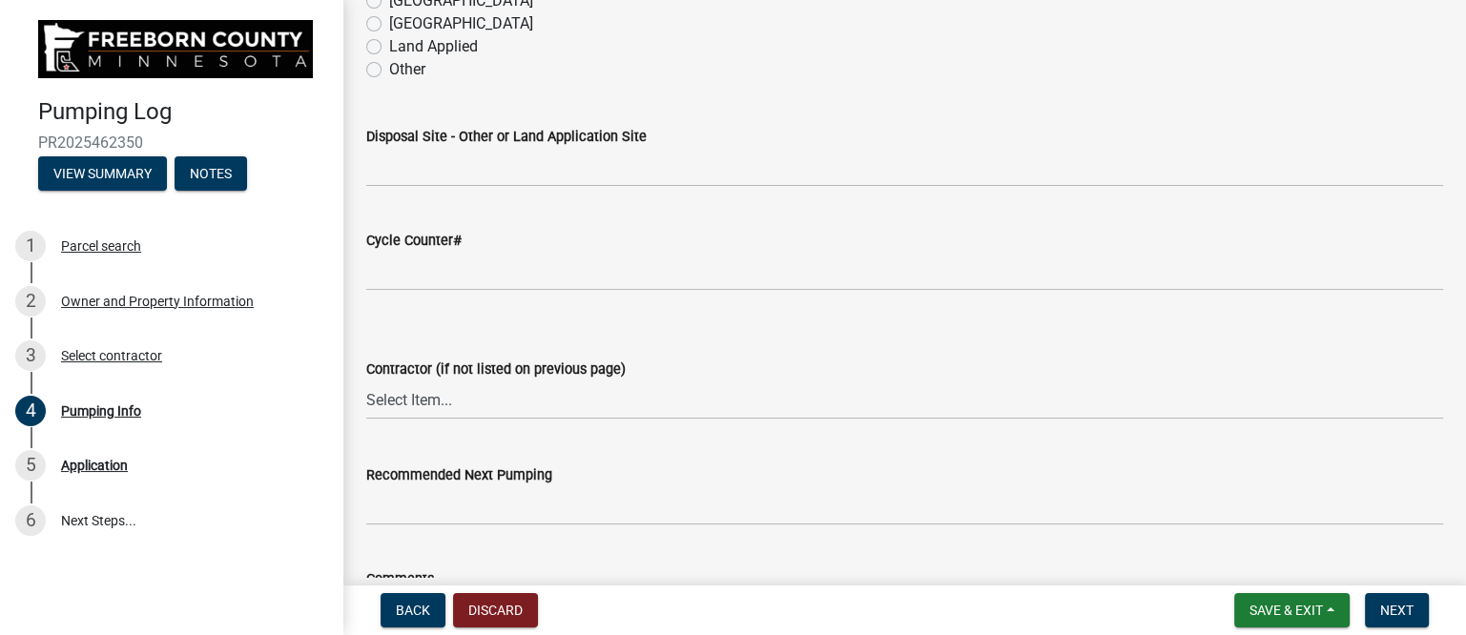
scroll to position [2394, 0]
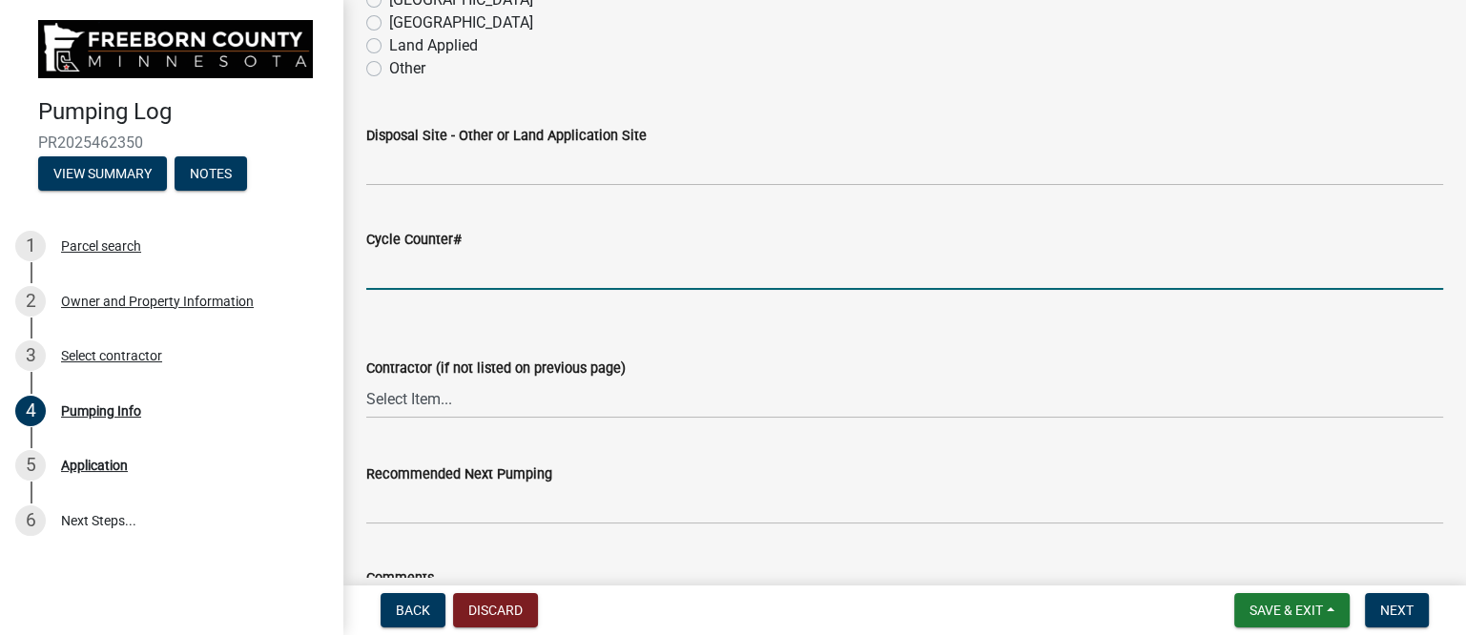
click at [445, 276] on input "text" at bounding box center [904, 270] width 1077 height 39
type input "5315"
click at [439, 403] on select "Select Item... P & L Excavating Precision Septic Services [PERSON_NAME] Excavat…" at bounding box center [904, 399] width 1077 height 39
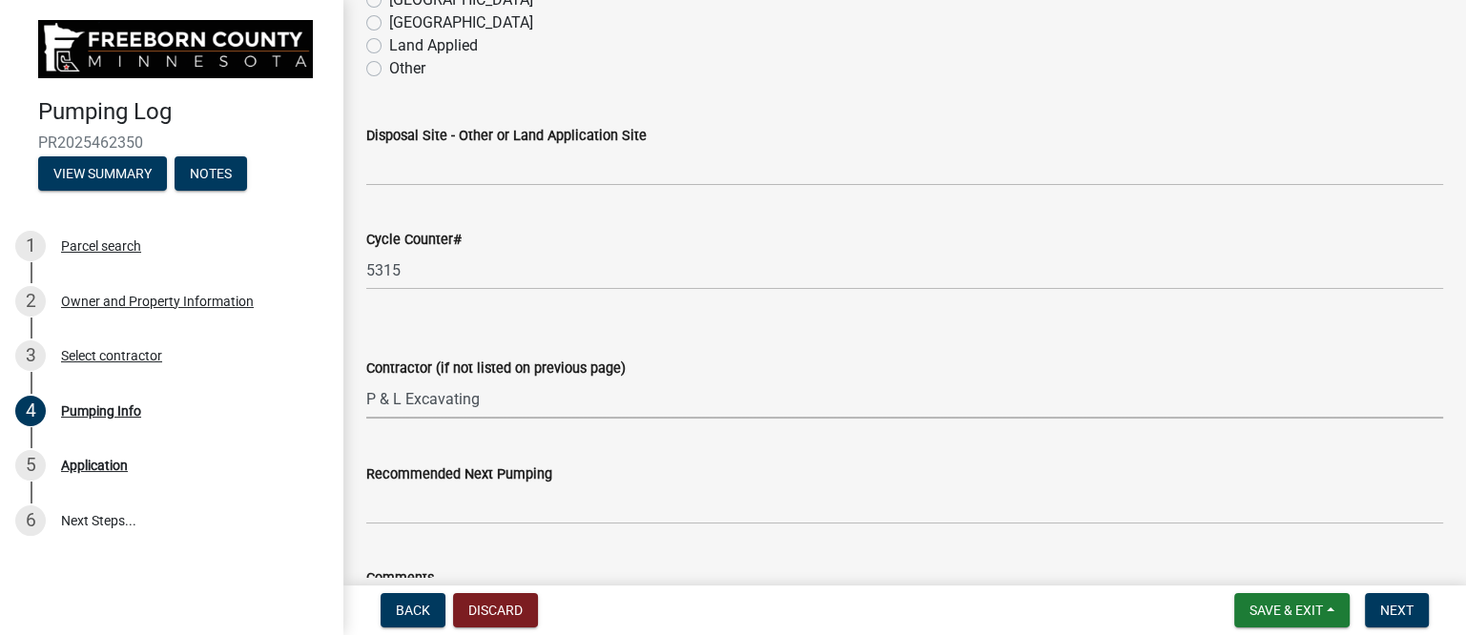
click at [366, 380] on select "Select Item... P & L Excavating Precision Septic Services [PERSON_NAME] Excavat…" at bounding box center [904, 399] width 1077 height 39
select select "a4b440af-86cc-4e74-8744-b4ec83ffff55"
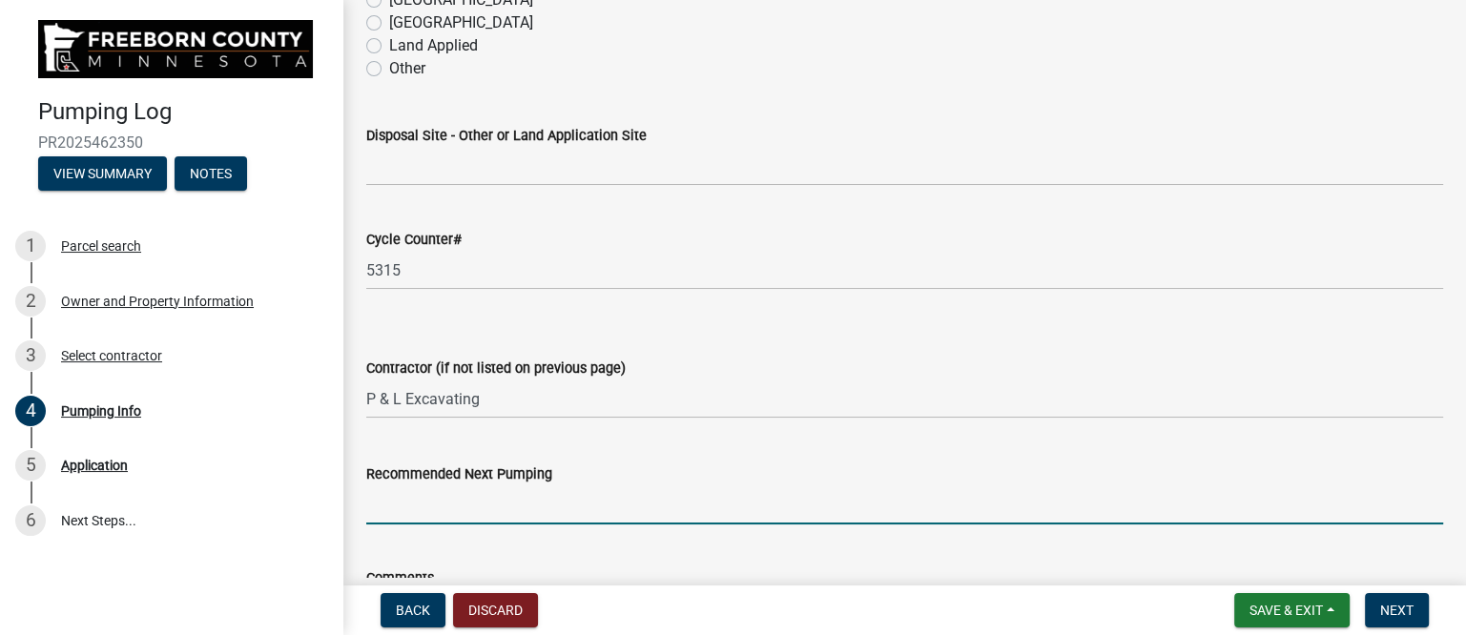
click at [475, 514] on input "Recommended Next Pumping" at bounding box center [904, 504] width 1077 height 39
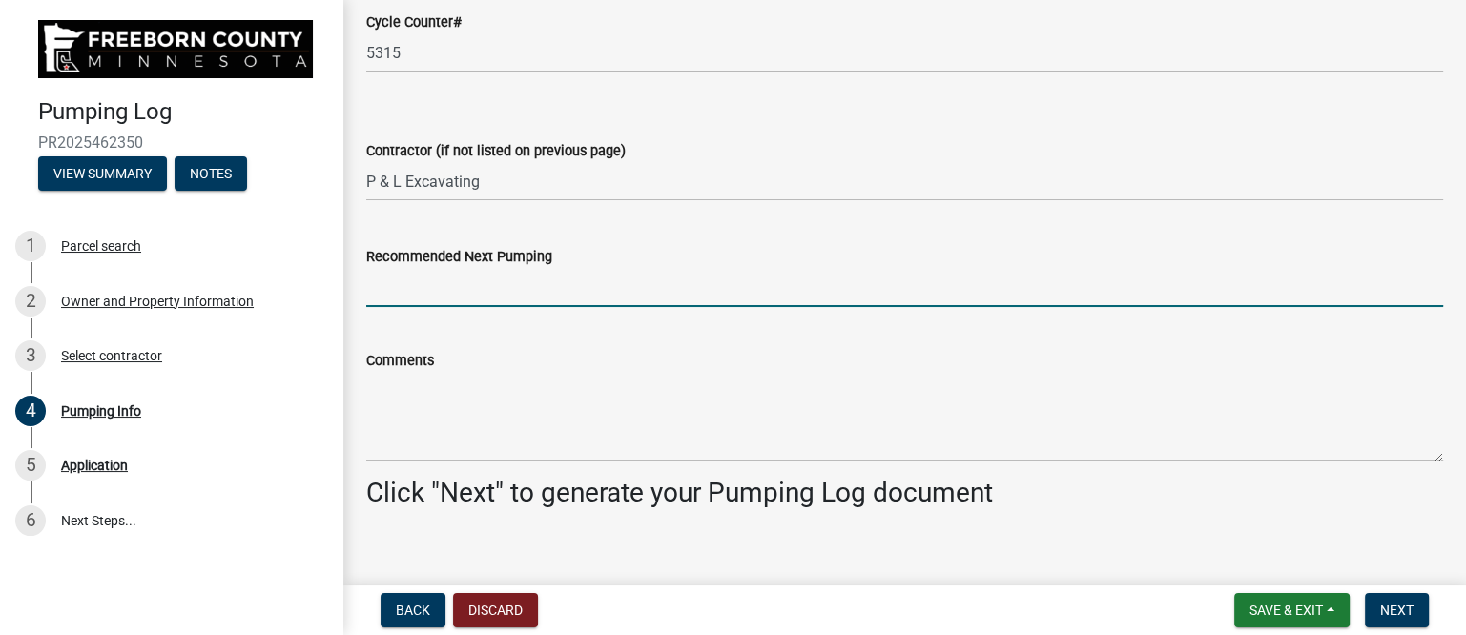
scroll to position [2632, 0]
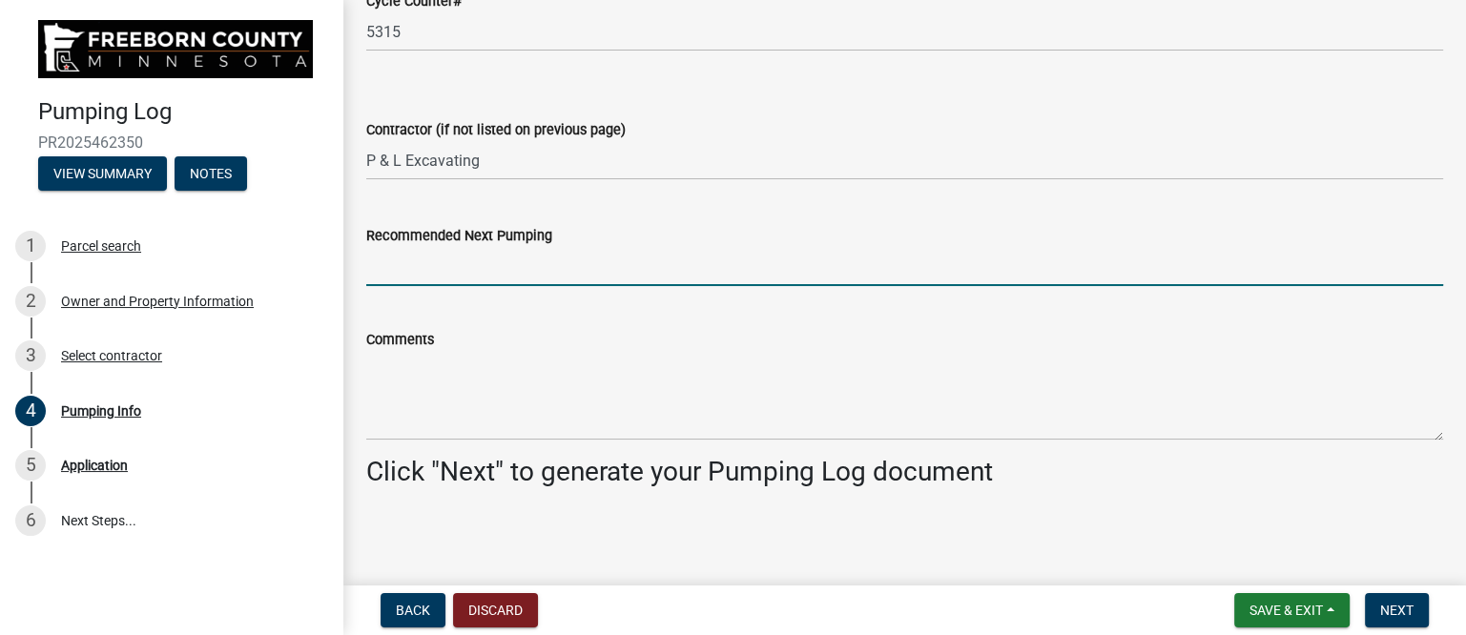
click at [408, 276] on input "Recommended Next Pumping" at bounding box center [904, 266] width 1077 height 39
type input "2027"
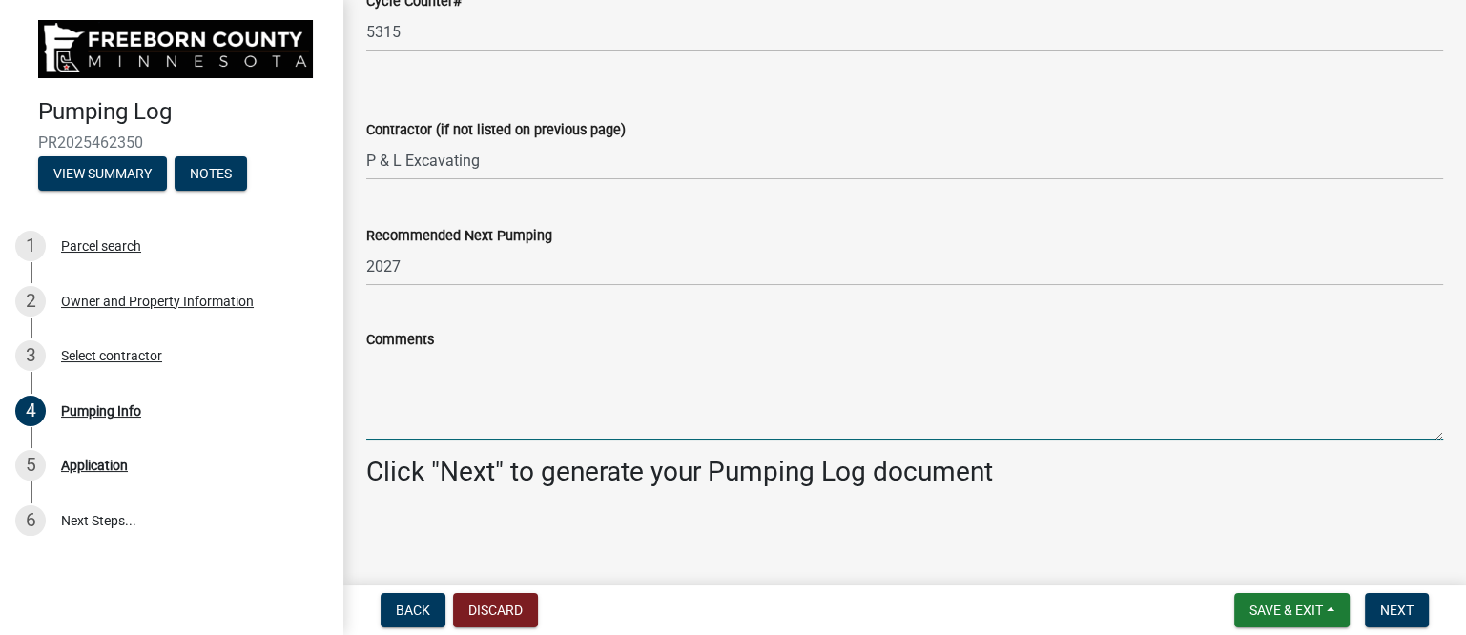
click at [401, 381] on textarea "Comments" at bounding box center [904, 396] width 1077 height 90
click at [851, 368] on textarea "Pumped & washed 2250/750 septic. Replaced broken riser & cover." at bounding box center [904, 396] width 1077 height 90
paste textarea "Pump float was held on by 1 zip tie and was sliding out to 12"+ tether, alarm f…"
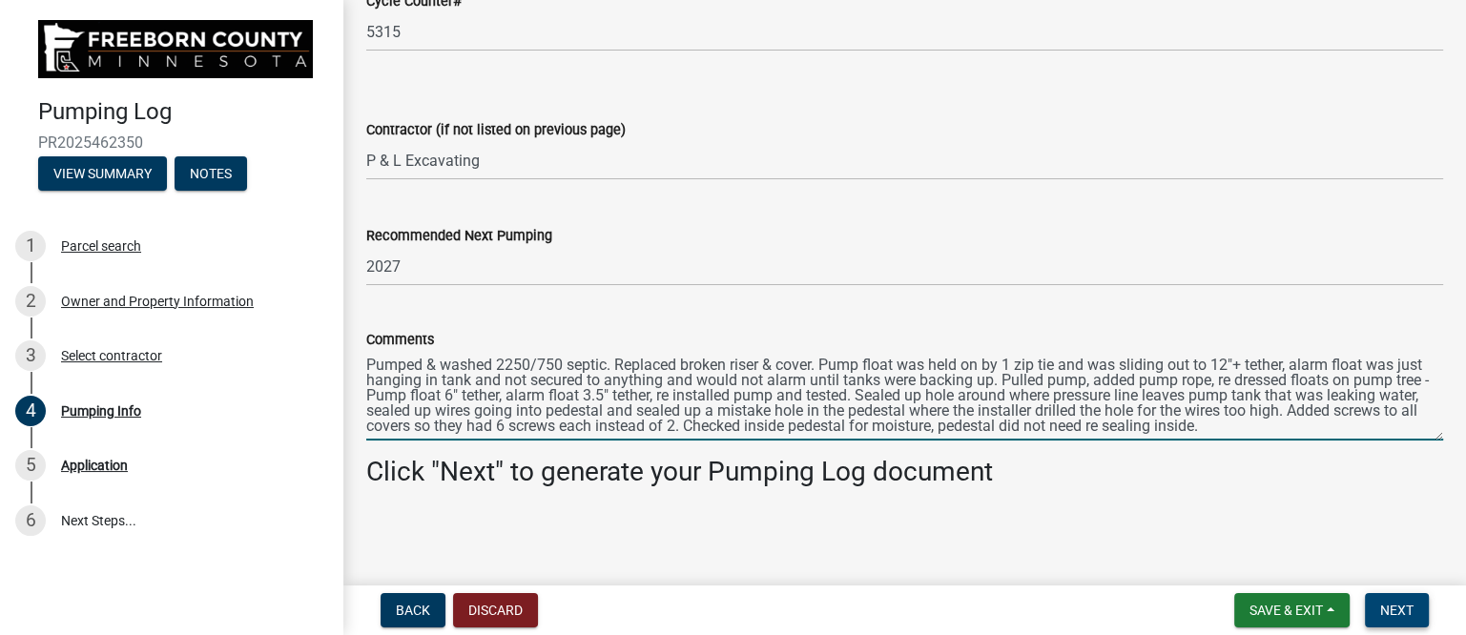
type textarea "Pumped & washed 2250/750 septic. Replaced broken riser & cover. Pump float was …"
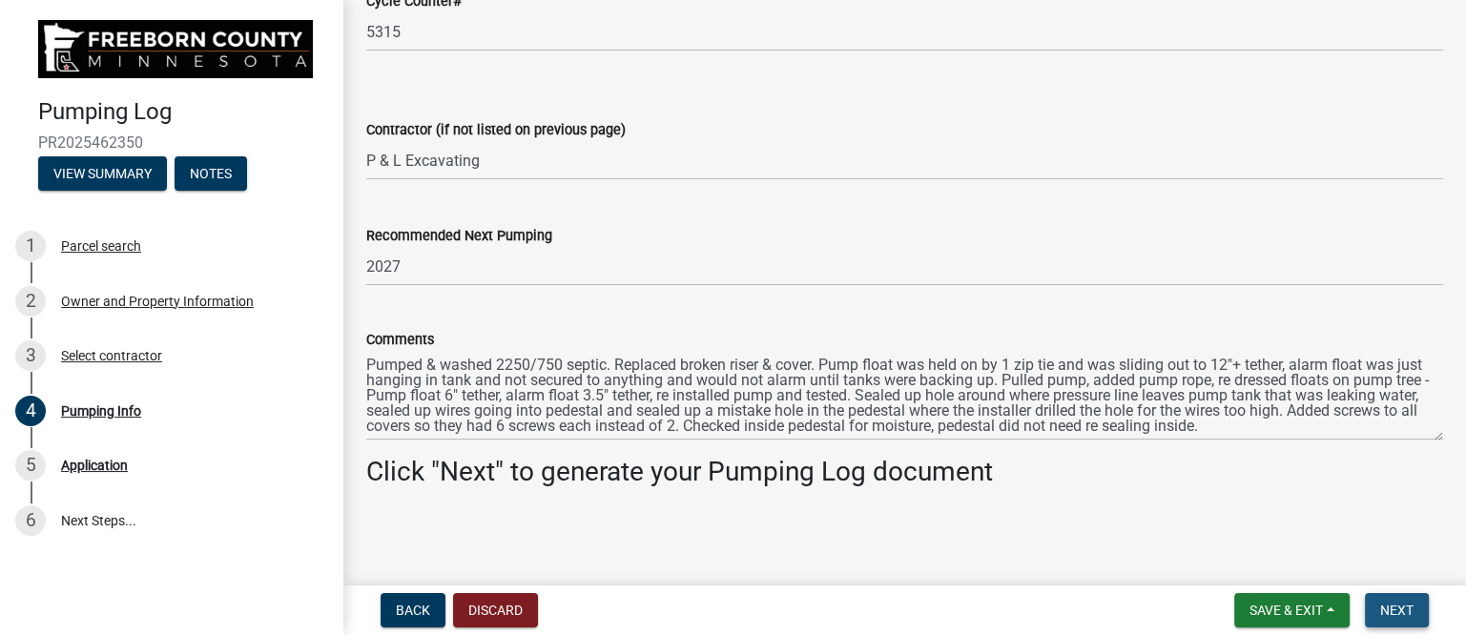
click at [1395, 607] on span "Next" at bounding box center [1396, 610] width 33 height 15
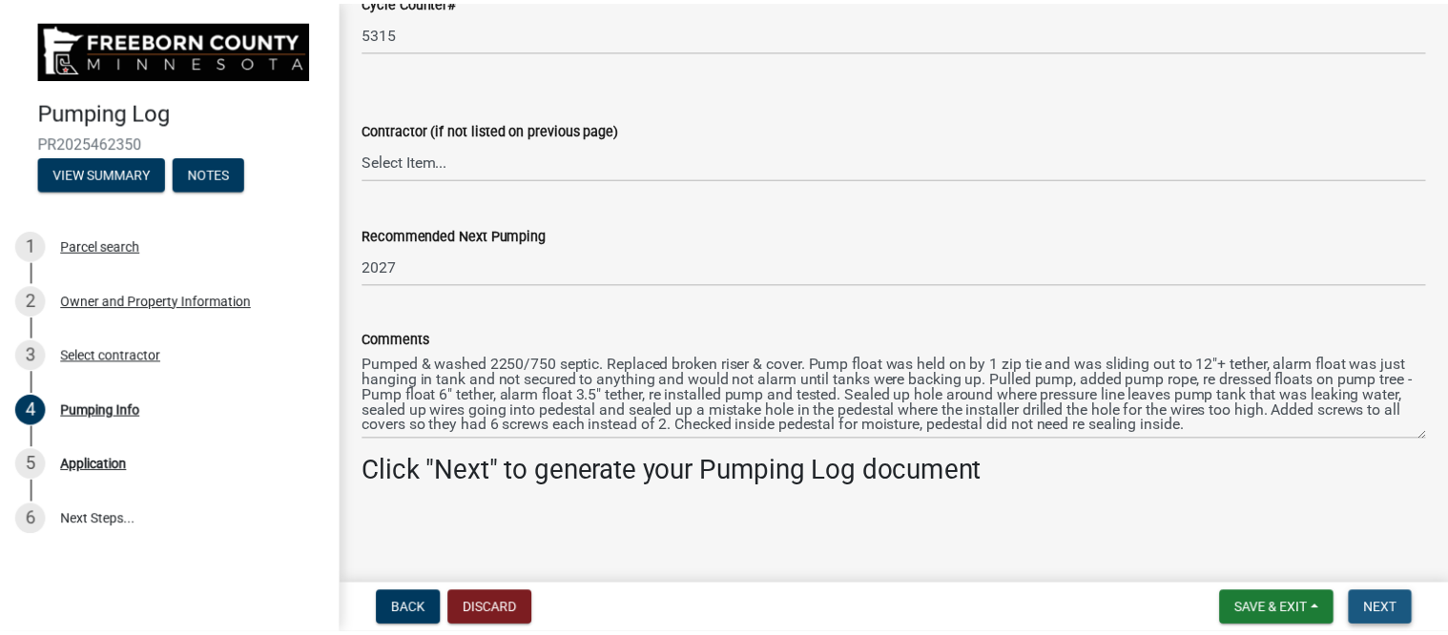
scroll to position [0, 0]
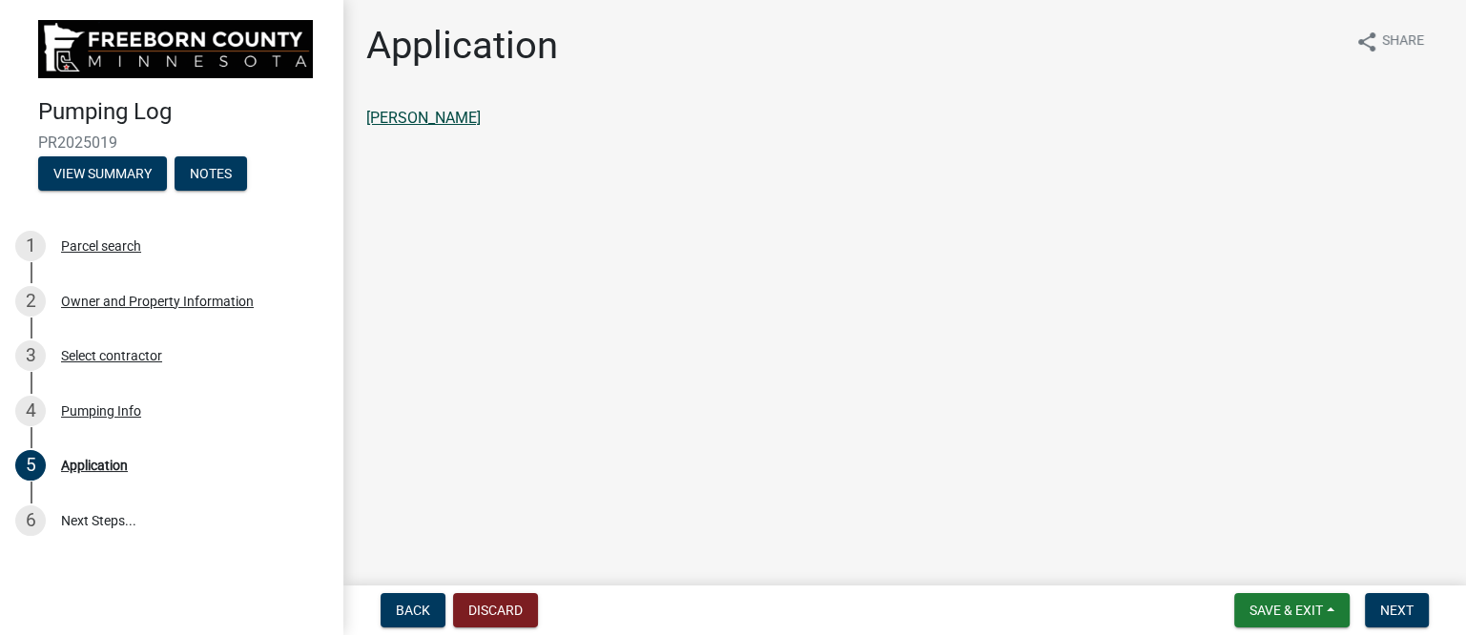
click at [467, 116] on link "[PERSON_NAME]" at bounding box center [423, 118] width 114 height 18
click at [1392, 603] on span "Next" at bounding box center [1396, 610] width 33 height 15
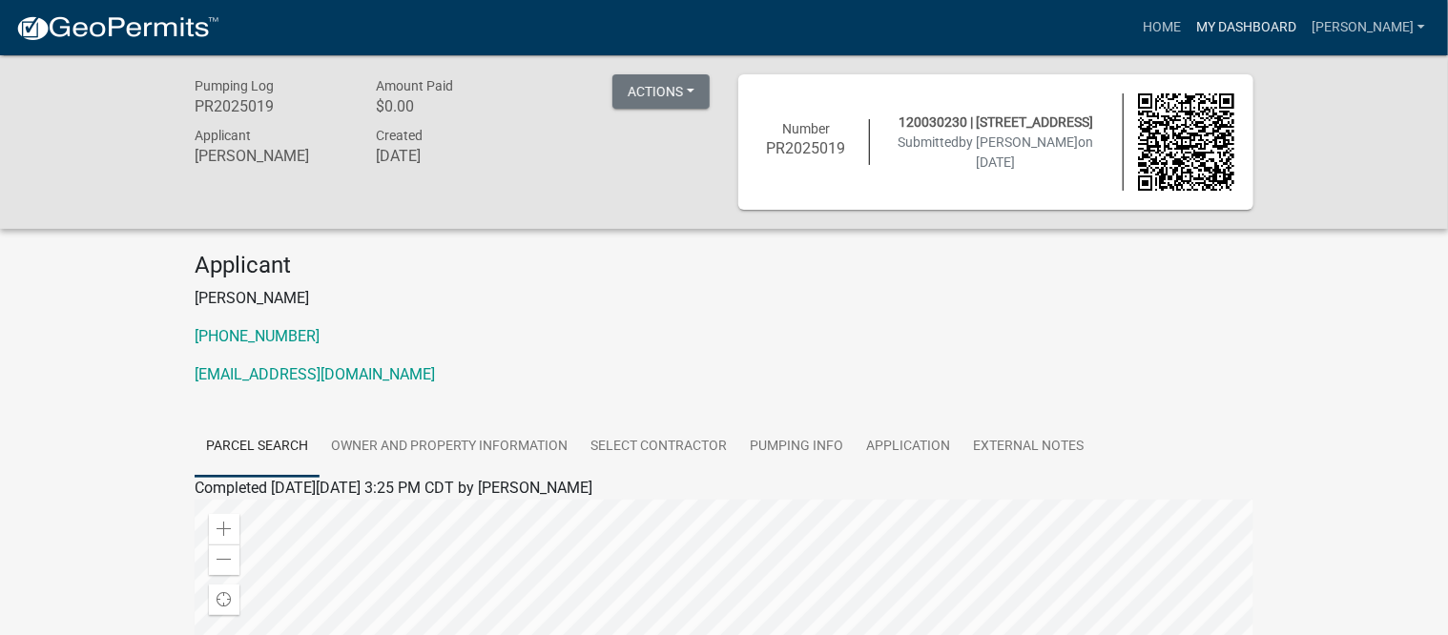
click at [1267, 25] on link "My Dashboard" at bounding box center [1245, 28] width 115 height 36
